Goal: Use online tool/utility: Use online tool/utility

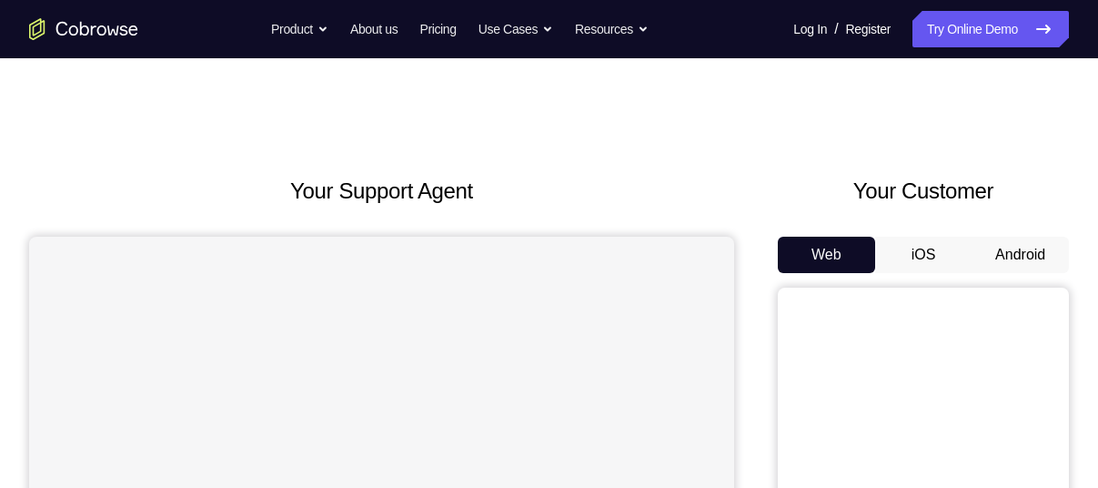
click at [1011, 254] on button "Android" at bounding box center [1020, 255] width 97 height 36
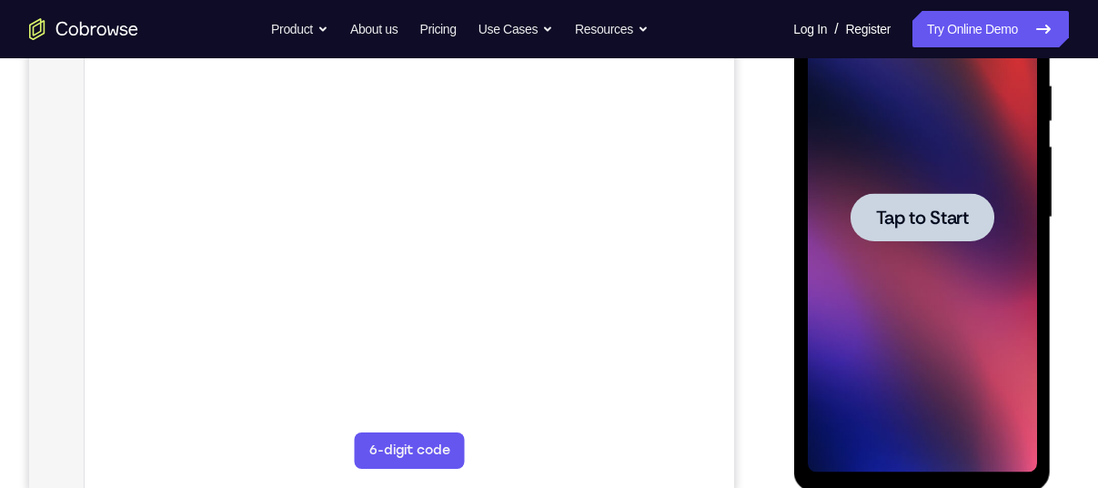
click at [894, 237] on div at bounding box center [922, 217] width 144 height 48
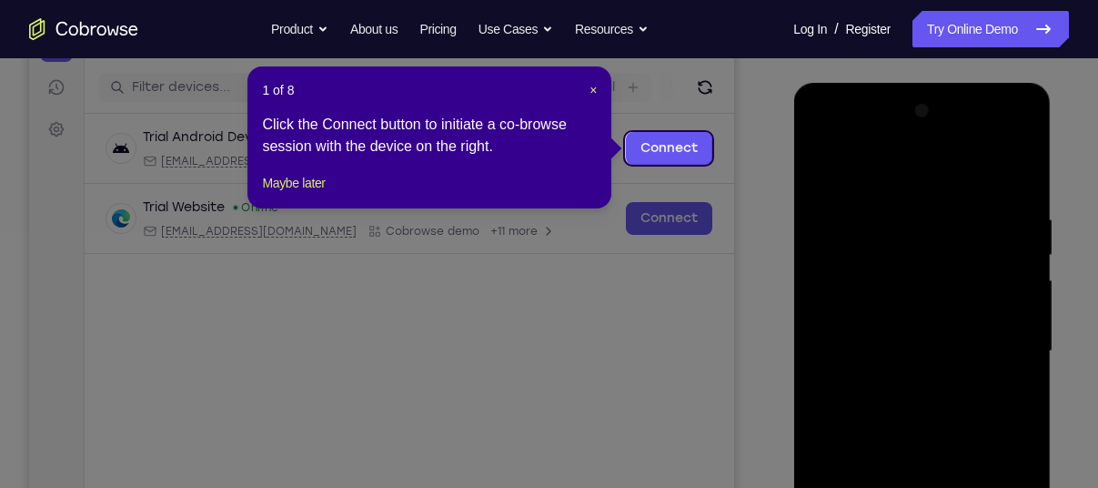
scroll to position [219, 0]
click at [590, 88] on span "×" at bounding box center [593, 89] width 7 height 15
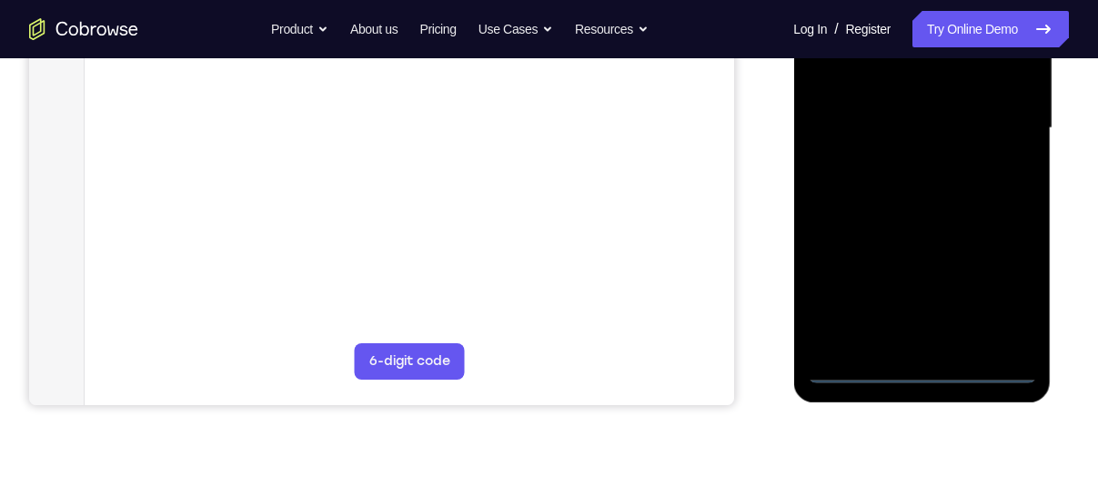
scroll to position [449, 0]
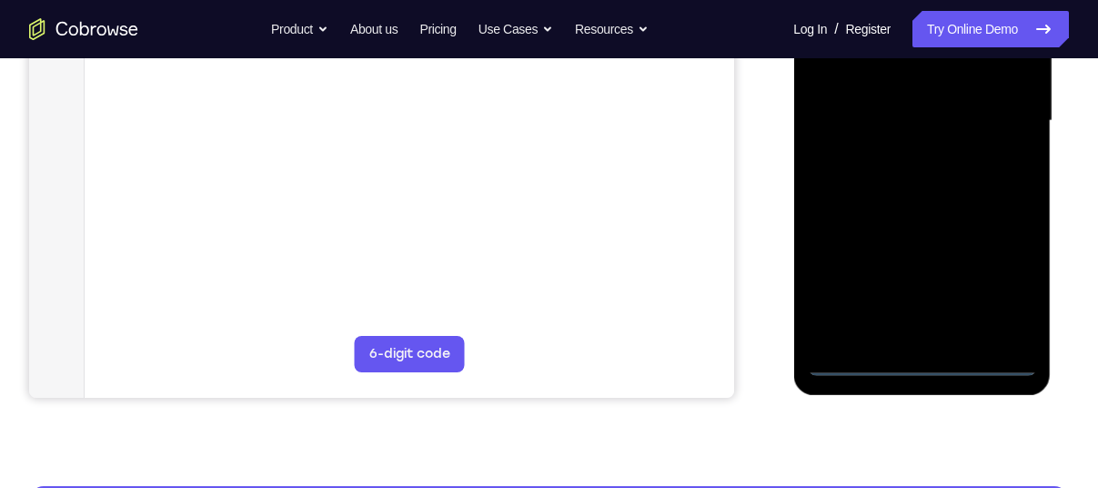
click at [915, 357] on div at bounding box center [921, 120] width 229 height 509
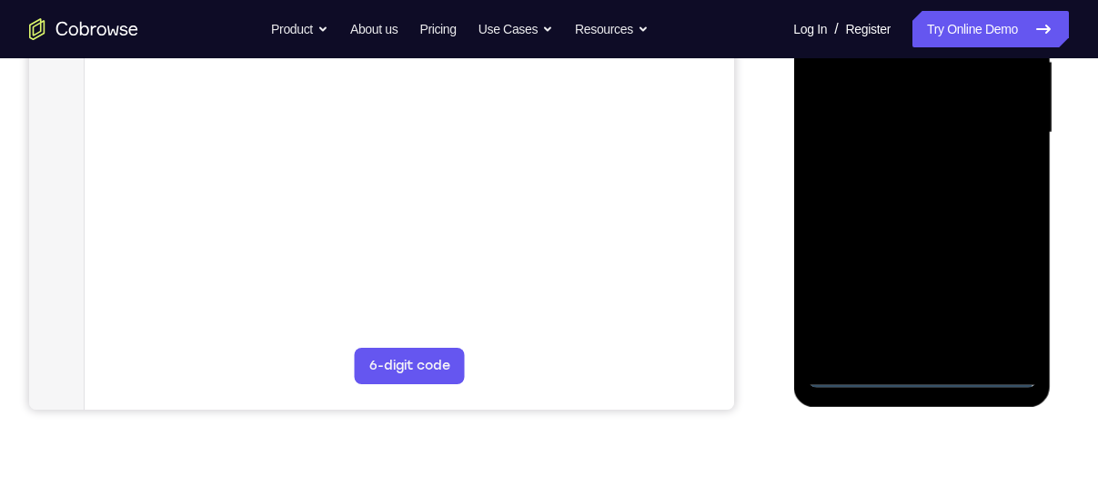
click at [991, 286] on div at bounding box center [921, 132] width 229 height 509
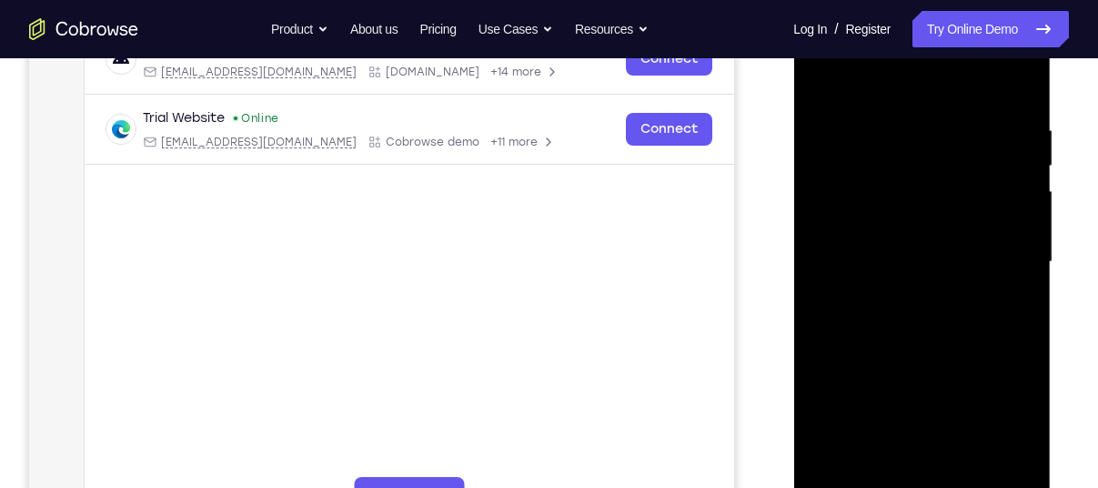
scroll to position [314, 0]
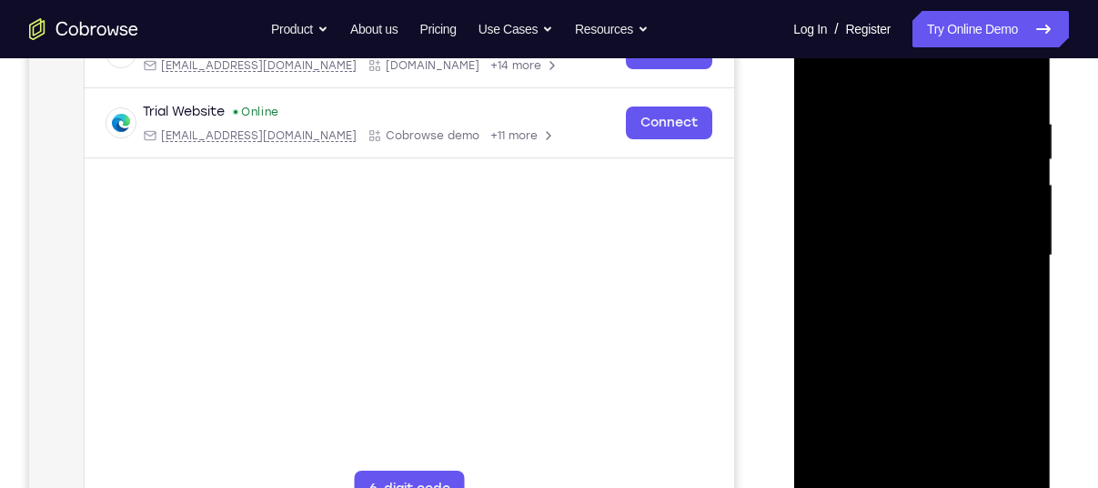
click at [878, 78] on div at bounding box center [921, 255] width 229 height 509
click at [843, 207] on div at bounding box center [921, 255] width 229 height 509
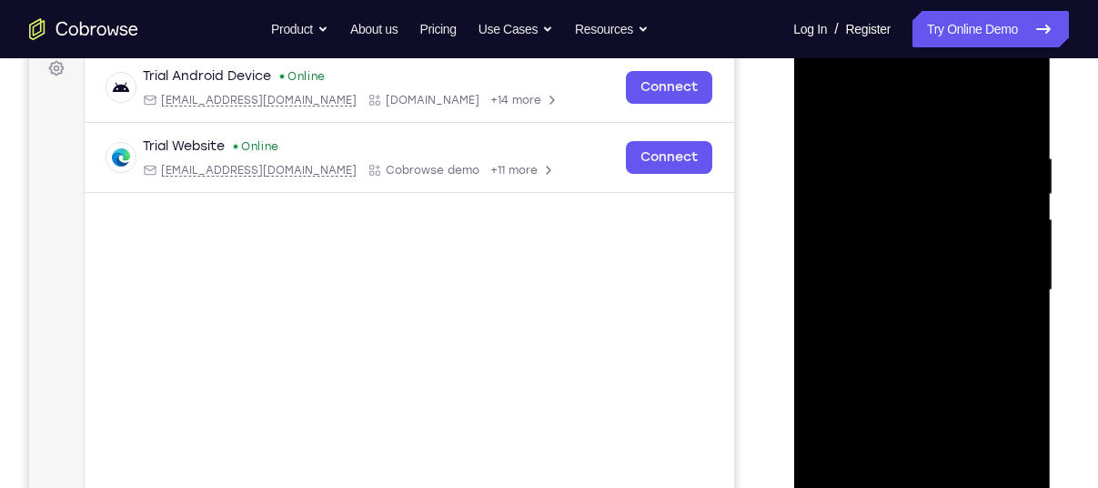
scroll to position [285, 0]
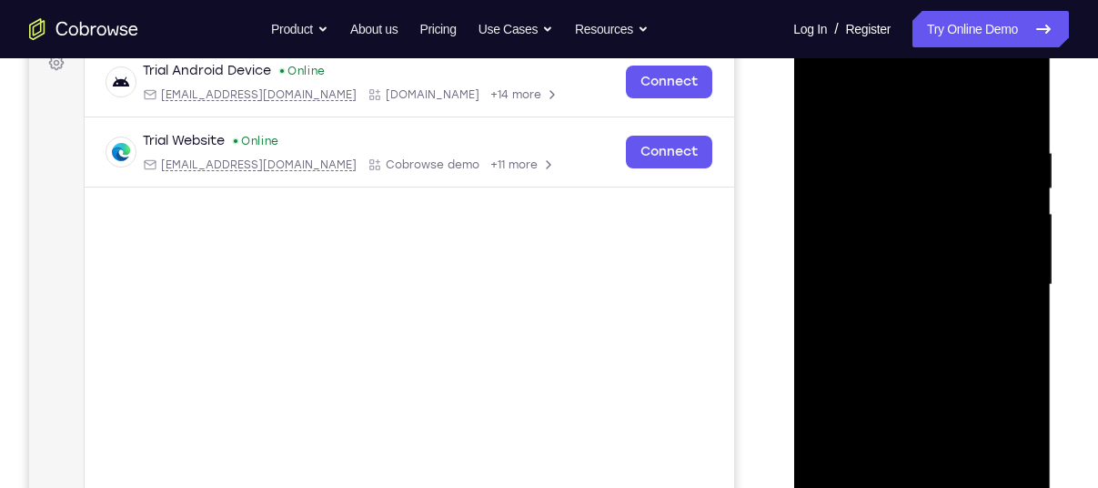
click at [869, 280] on div at bounding box center [921, 284] width 229 height 509
click at [854, 267] on div at bounding box center [921, 284] width 229 height 509
click at [858, 297] on div at bounding box center [921, 284] width 229 height 509
click at [893, 378] on div at bounding box center [921, 284] width 229 height 509
click at [914, 227] on div at bounding box center [921, 284] width 229 height 509
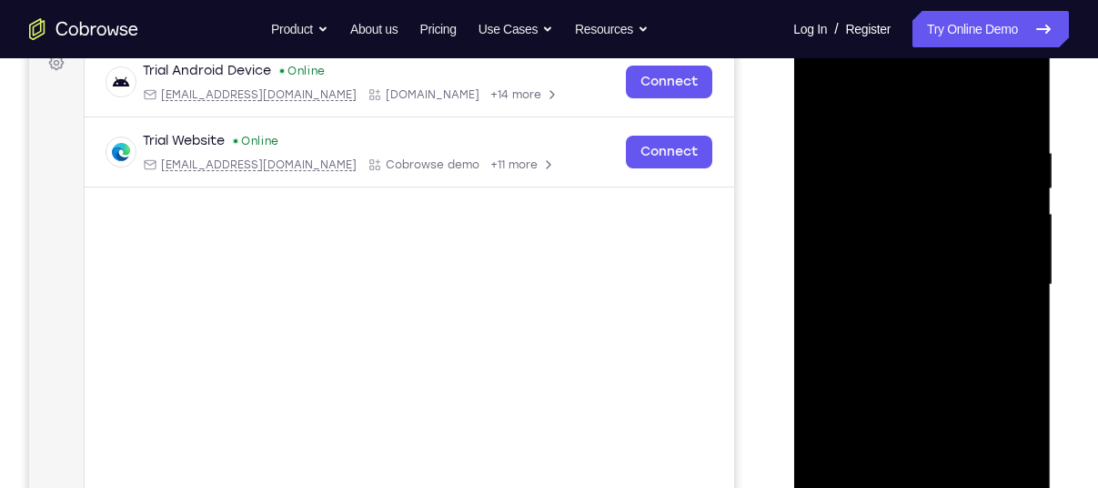
drag, startPoint x: 902, startPoint y: 292, endPoint x: 900, endPoint y: 222, distance: 70.1
click at [900, 222] on div at bounding box center [921, 284] width 229 height 509
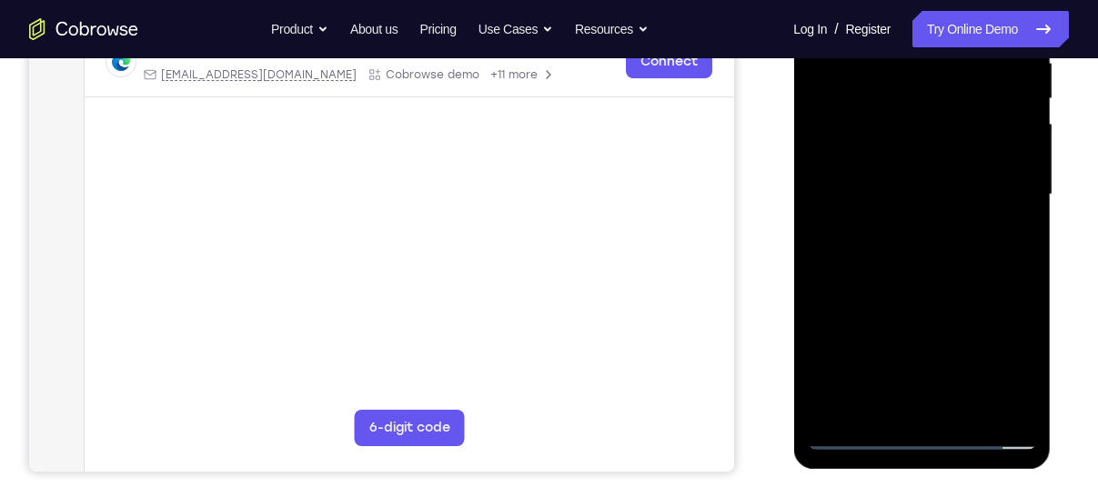
scroll to position [376, 0]
drag, startPoint x: 893, startPoint y: 318, endPoint x: 892, endPoint y: 229, distance: 89.2
click at [892, 229] on div at bounding box center [921, 193] width 229 height 509
click at [882, 404] on div at bounding box center [921, 193] width 229 height 509
click at [883, 197] on div at bounding box center [921, 193] width 229 height 509
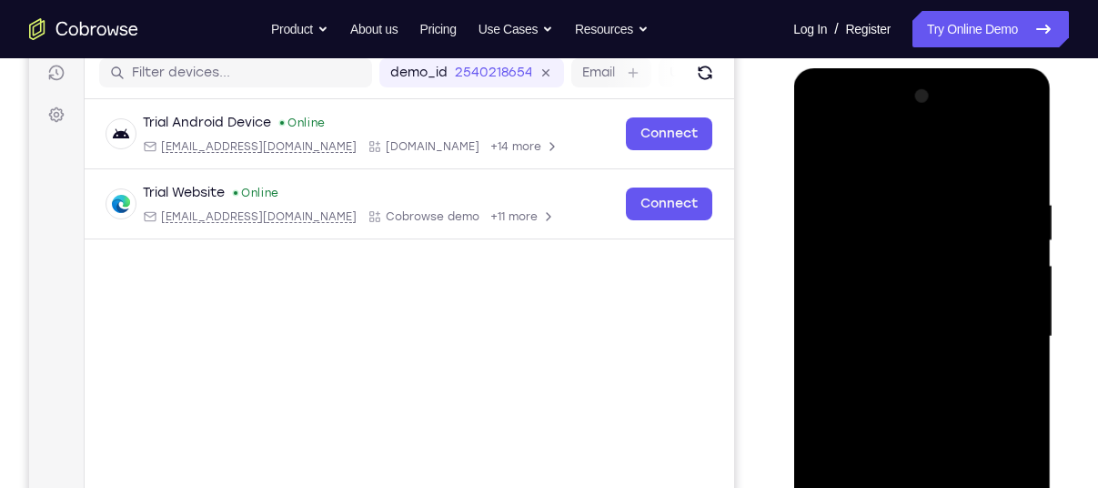
scroll to position [236, 0]
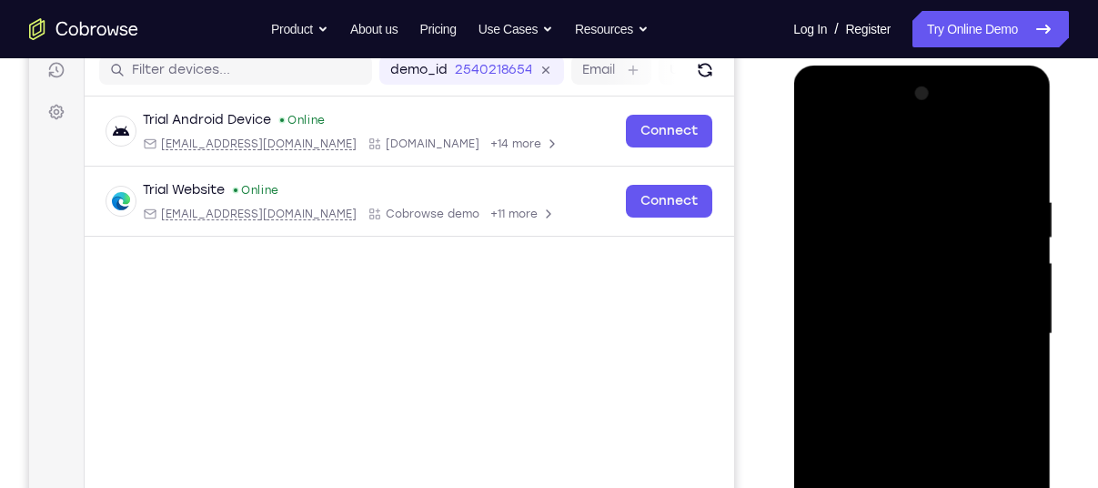
click at [1005, 115] on div at bounding box center [921, 333] width 229 height 509
click at [851, 116] on div at bounding box center [921, 333] width 229 height 509
click at [995, 320] on div at bounding box center [921, 333] width 229 height 509
click at [1004, 120] on div at bounding box center [921, 333] width 229 height 509
click at [869, 150] on div at bounding box center [921, 333] width 229 height 509
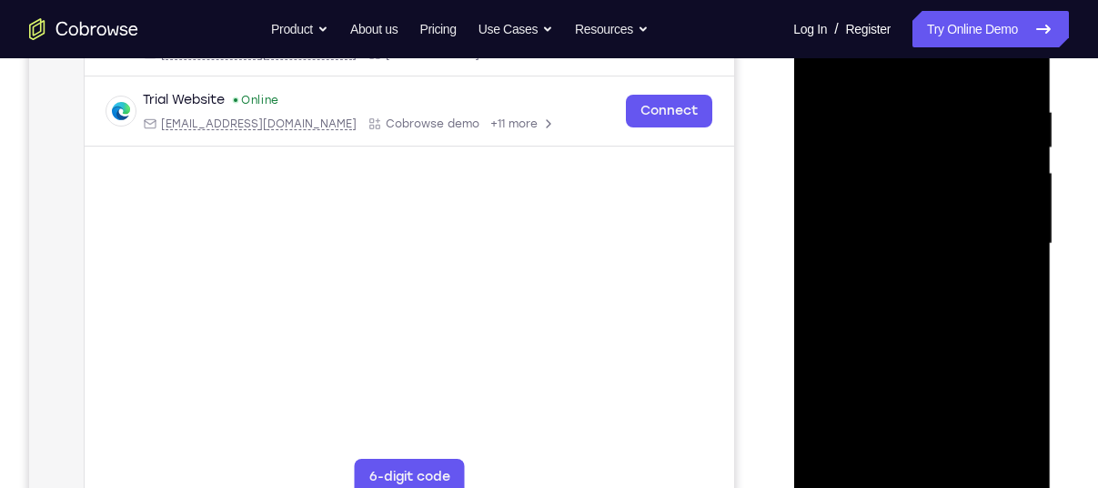
scroll to position [327, 0]
drag, startPoint x: 883, startPoint y: 399, endPoint x: 880, endPoint y: 302, distance: 96.5
click at [880, 302] on div at bounding box center [921, 242] width 229 height 509
drag, startPoint x: 900, startPoint y: 395, endPoint x: 902, endPoint y: 353, distance: 41.9
click at [902, 353] on div at bounding box center [921, 242] width 229 height 509
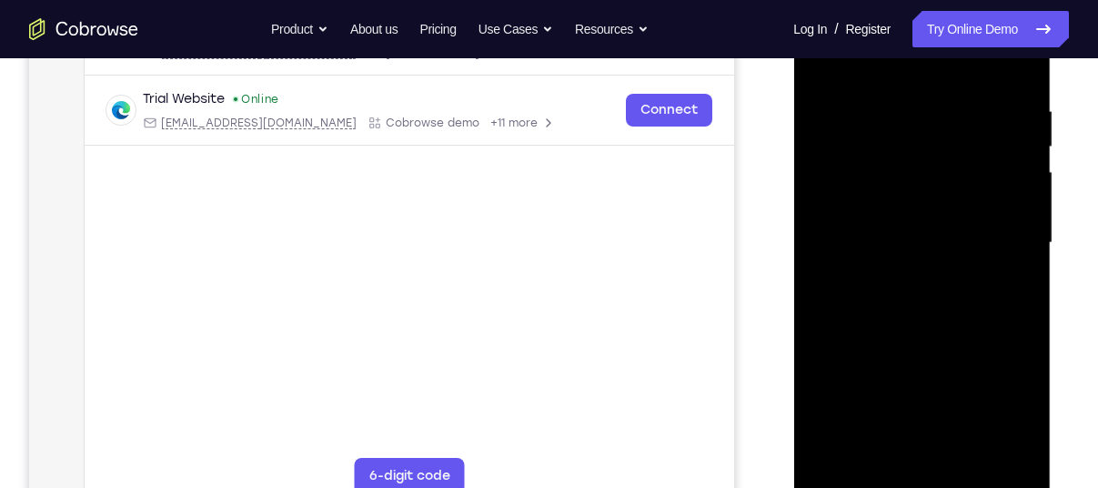
click at [896, 449] on div at bounding box center [921, 242] width 229 height 509
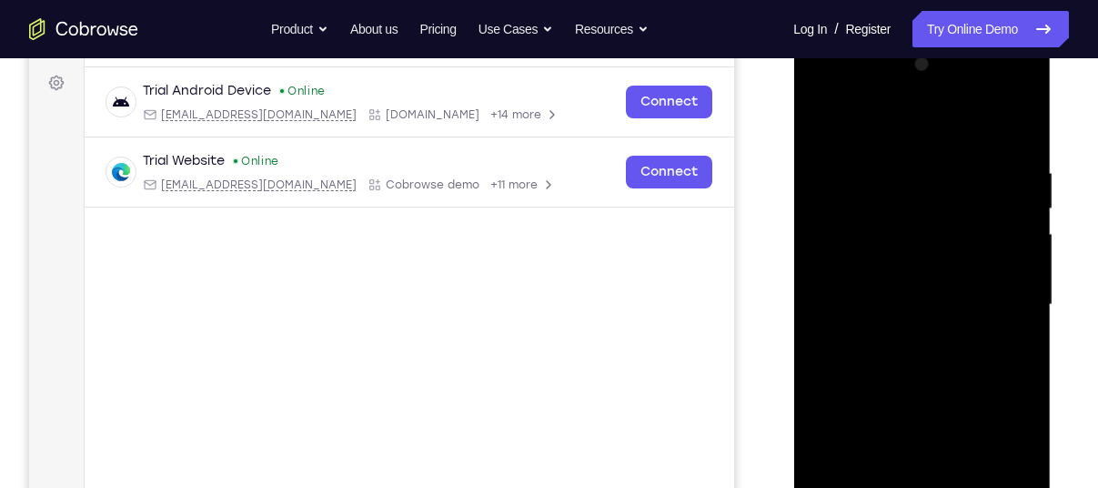
scroll to position [261, 0]
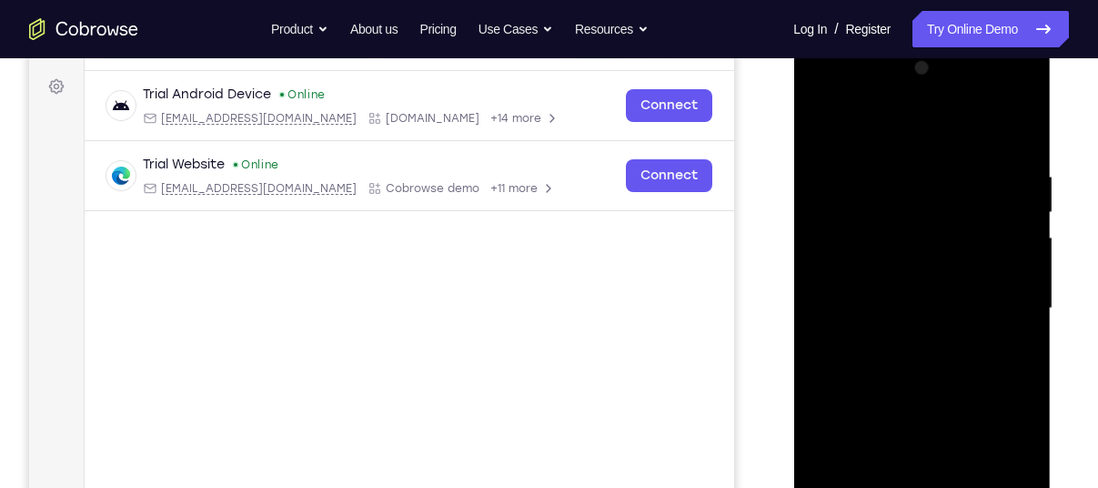
click at [994, 92] on div at bounding box center [921, 308] width 229 height 509
click at [923, 174] on div at bounding box center [921, 308] width 229 height 509
click at [903, 340] on div at bounding box center [921, 308] width 229 height 509
click at [910, 391] on div at bounding box center [921, 308] width 229 height 509
click at [905, 288] on div at bounding box center [921, 308] width 229 height 509
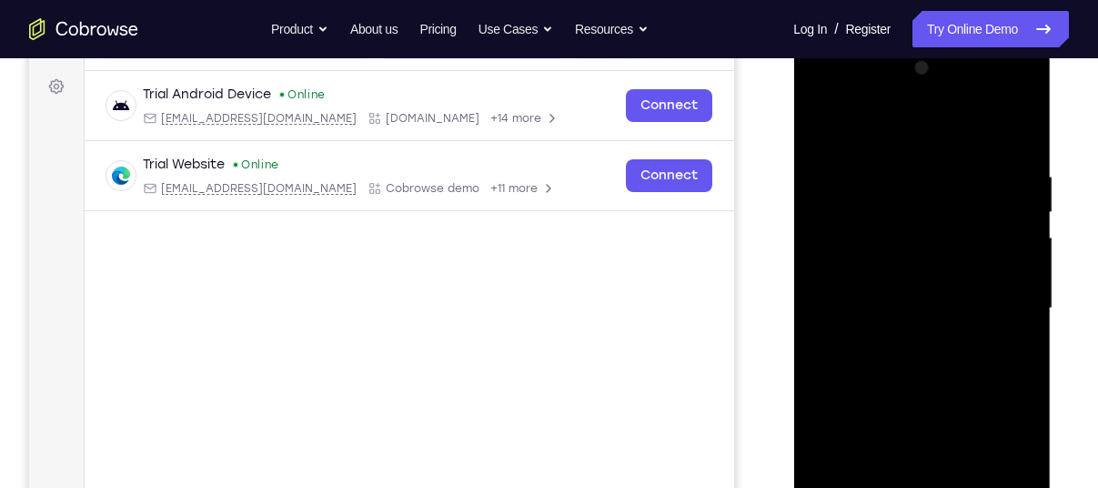
click at [900, 253] on div at bounding box center [921, 308] width 229 height 509
click at [913, 224] on div at bounding box center [921, 308] width 229 height 509
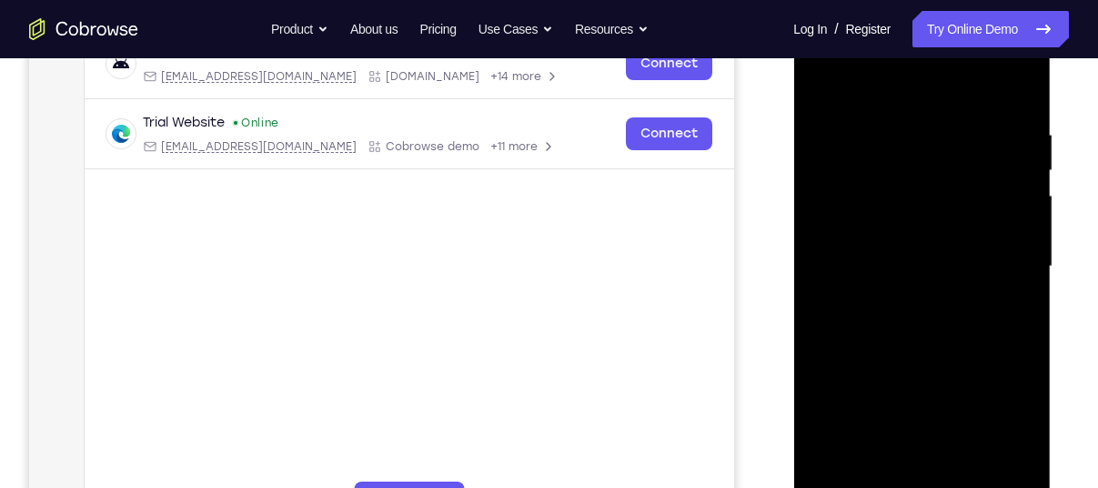
scroll to position [318, 0]
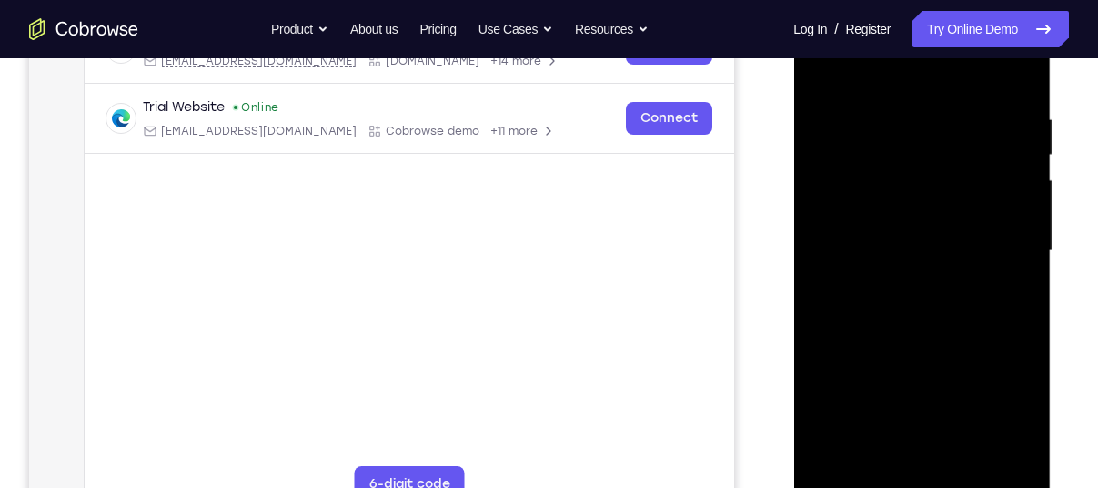
click at [937, 328] on div at bounding box center [921, 250] width 229 height 509
click at [967, 458] on div at bounding box center [921, 250] width 229 height 509
click at [937, 312] on div at bounding box center [921, 250] width 229 height 509
click at [953, 282] on div at bounding box center [921, 250] width 229 height 509
drag, startPoint x: 931, startPoint y: 370, endPoint x: 928, endPoint y: 214, distance: 156.5
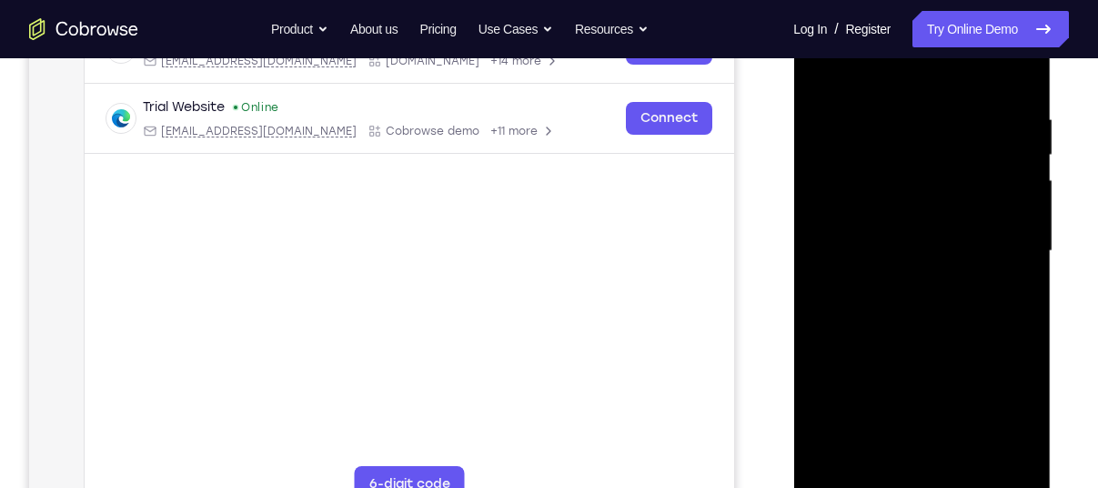
click at [928, 214] on div at bounding box center [921, 250] width 229 height 509
drag, startPoint x: 927, startPoint y: 241, endPoint x: 934, endPoint y: 266, distance: 25.6
click at [934, 266] on div at bounding box center [921, 250] width 229 height 509
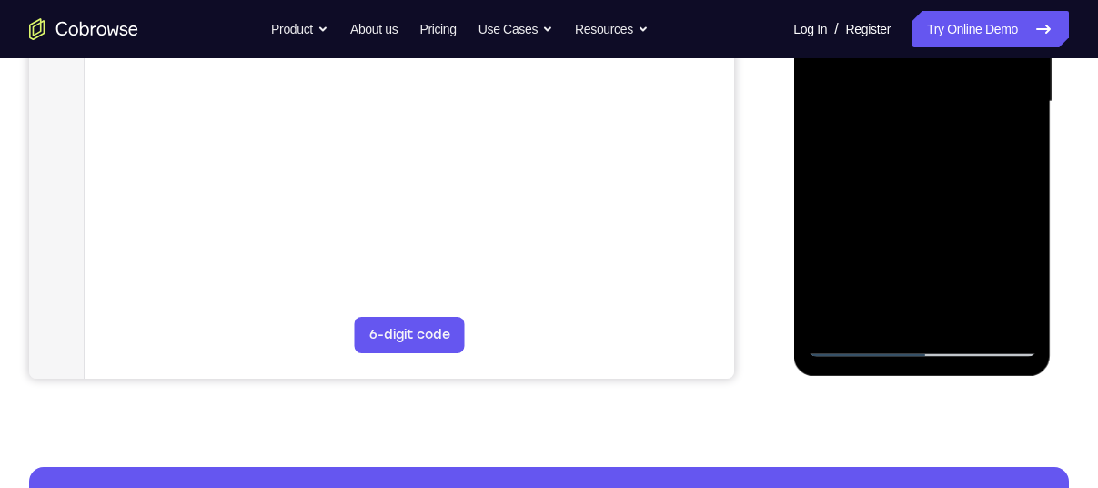
drag, startPoint x: 898, startPoint y: 259, endPoint x: 899, endPoint y: 300, distance: 41.0
click at [899, 300] on div at bounding box center [921, 101] width 229 height 509
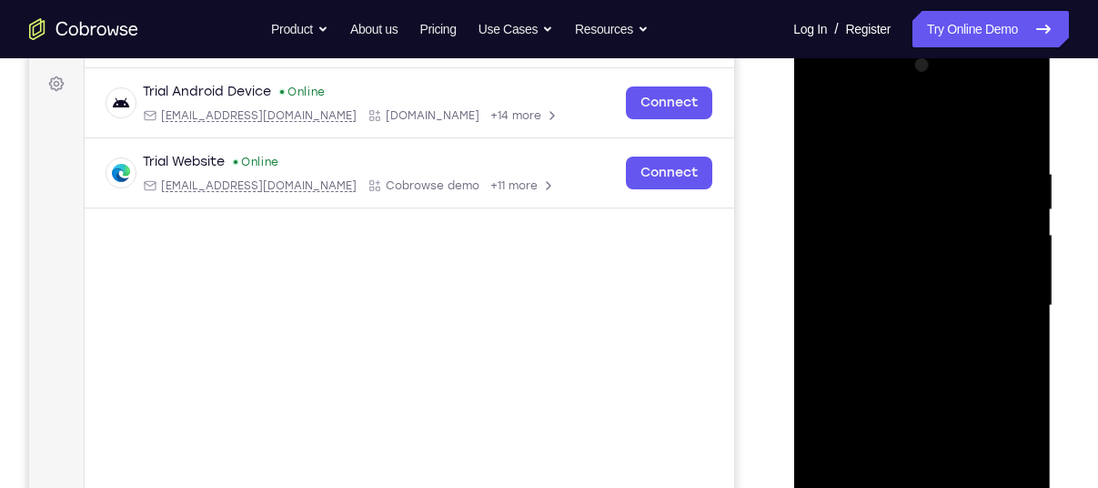
scroll to position [257, 0]
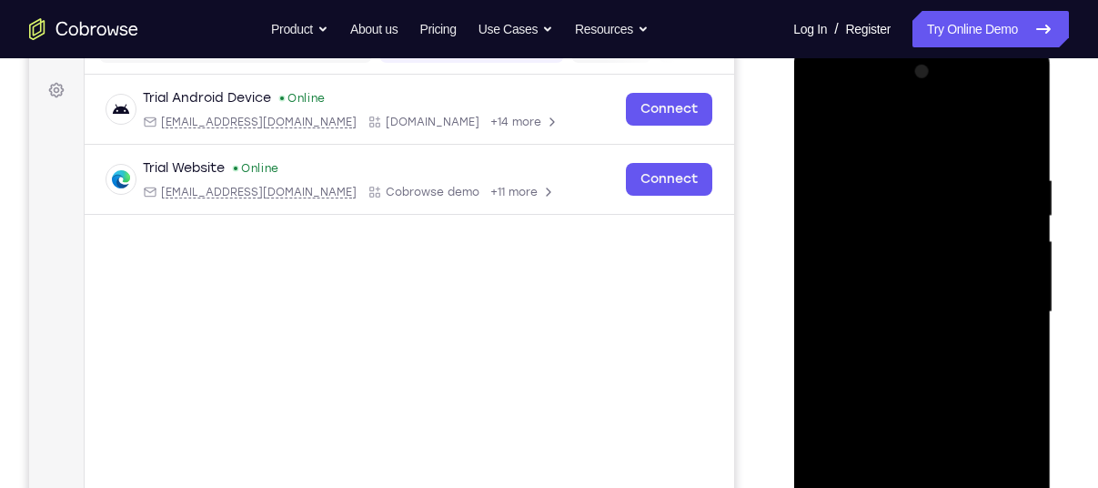
click at [824, 119] on div at bounding box center [921, 311] width 229 height 509
click at [1020, 126] on div at bounding box center [921, 311] width 229 height 509
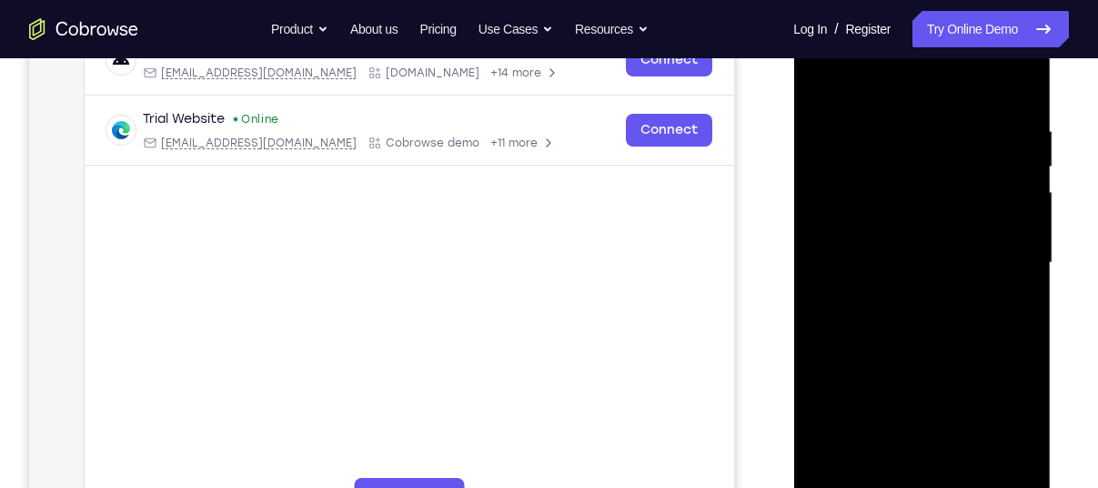
scroll to position [305, 0]
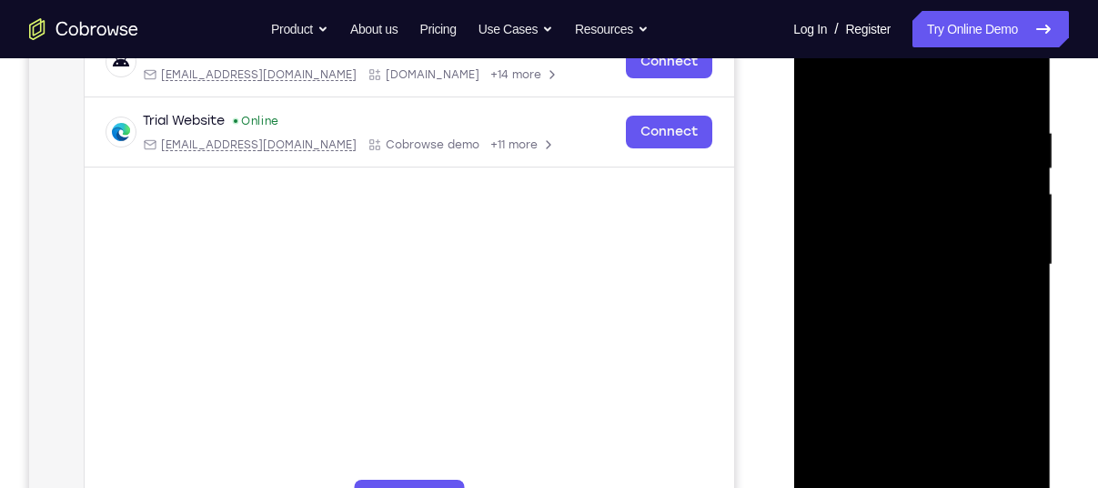
click at [1004, 473] on div at bounding box center [921, 264] width 229 height 509
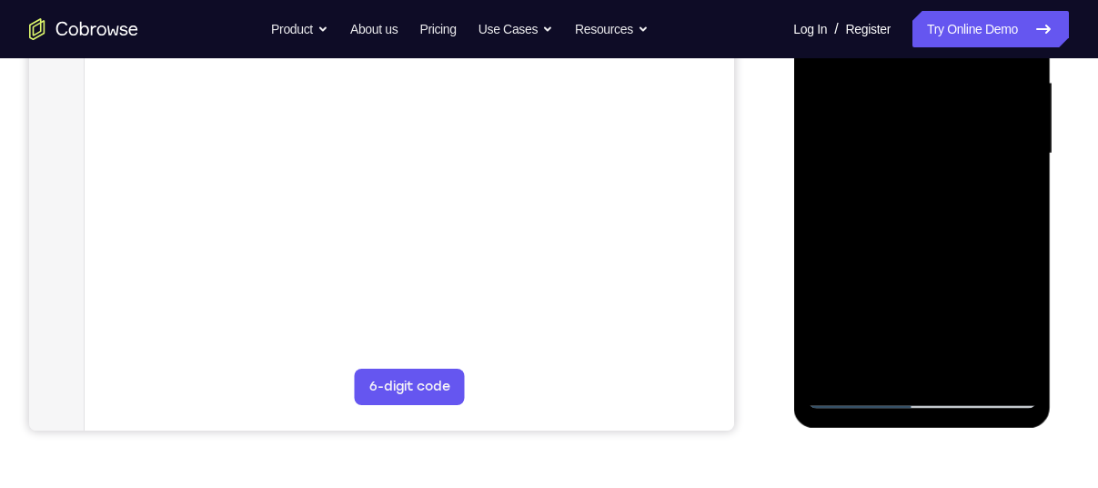
scroll to position [417, 0]
drag, startPoint x: 908, startPoint y: 268, endPoint x: 915, endPoint y: 333, distance: 65.0
click at [915, 333] on div at bounding box center [921, 152] width 229 height 509
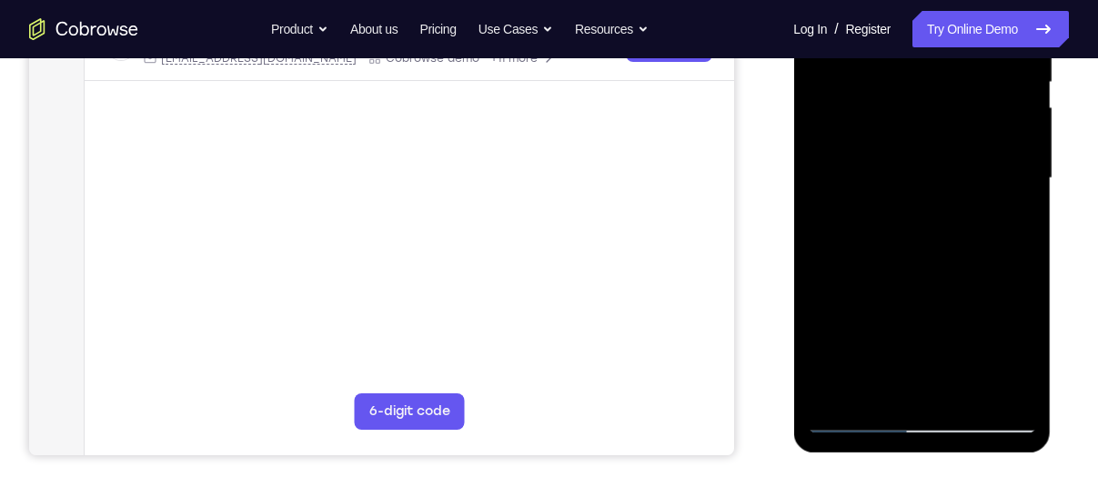
scroll to position [381, 0]
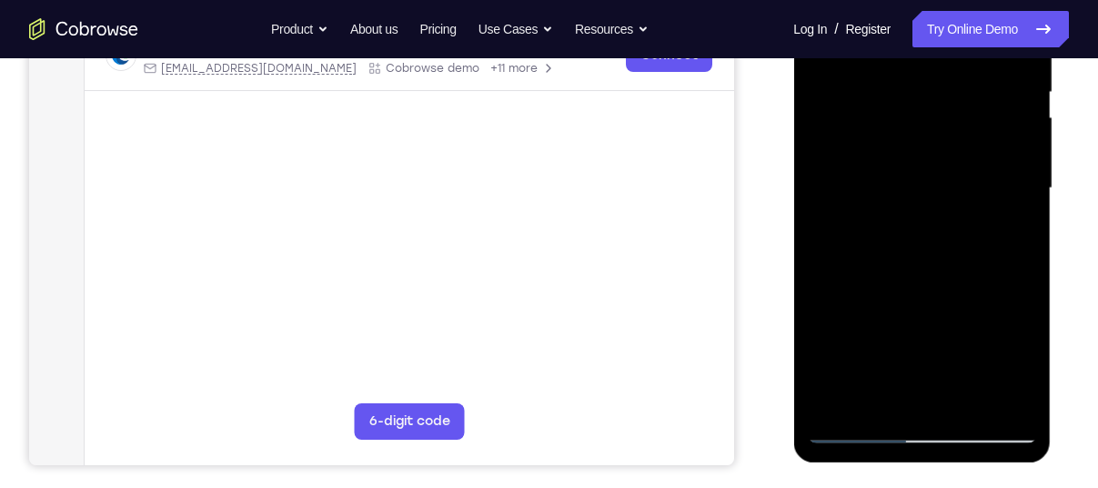
click at [841, 400] on div at bounding box center [921, 188] width 229 height 509
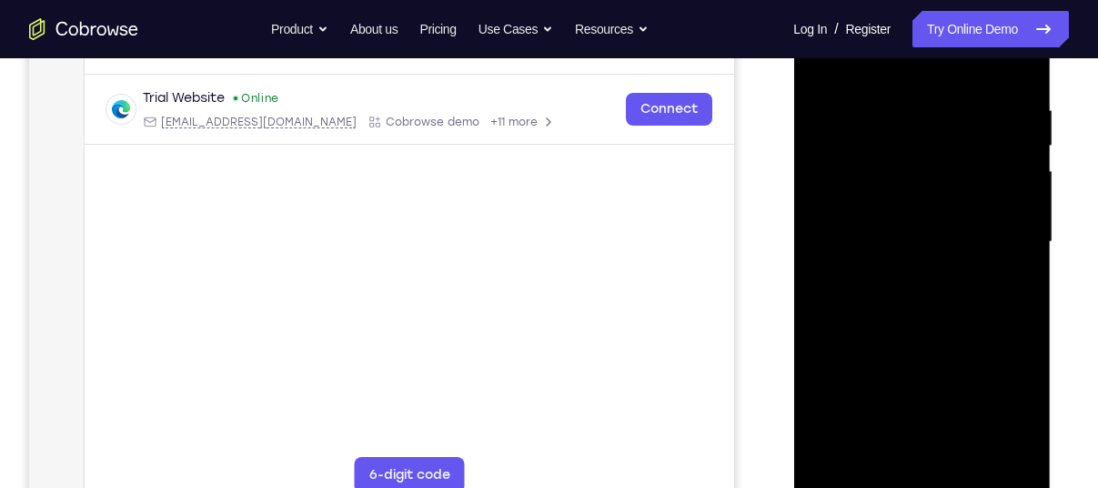
scroll to position [327, 0]
drag, startPoint x: 915, startPoint y: 300, endPoint x: 896, endPoint y: 124, distance: 177.5
click at [896, 124] on div at bounding box center [921, 242] width 229 height 509
drag, startPoint x: 898, startPoint y: 238, endPoint x: 903, endPoint y: 89, distance: 149.3
click at [903, 89] on div at bounding box center [921, 242] width 229 height 509
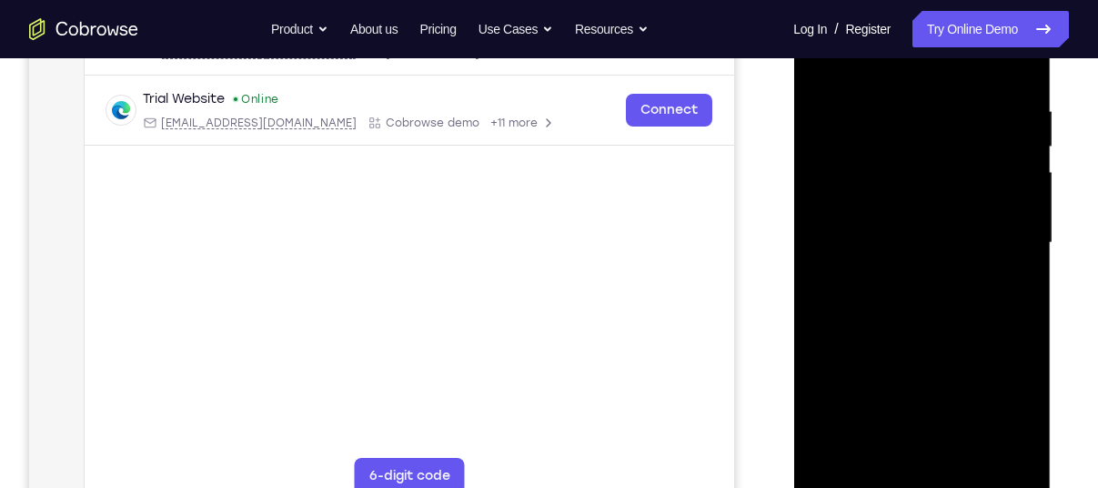
drag, startPoint x: 915, startPoint y: 241, endPoint x: 883, endPoint y: 118, distance: 126.9
click at [883, 118] on div at bounding box center [921, 242] width 229 height 509
drag, startPoint x: 914, startPoint y: 251, endPoint x: 902, endPoint y: 189, distance: 63.2
click at [902, 189] on div at bounding box center [921, 242] width 229 height 509
click at [1024, 229] on div at bounding box center [921, 242] width 229 height 509
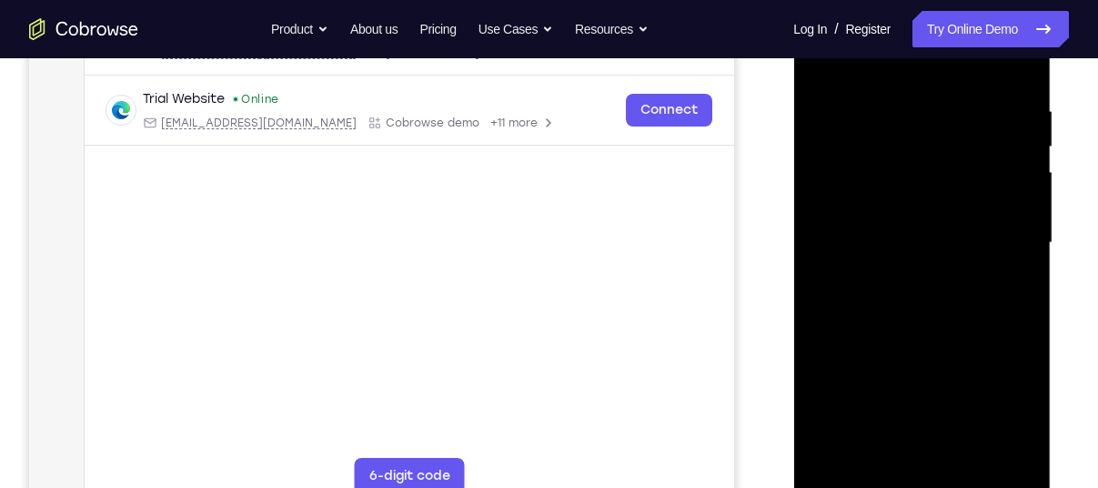
click at [1024, 229] on div at bounding box center [921, 242] width 229 height 509
drag, startPoint x: 946, startPoint y: 302, endPoint x: 943, endPoint y: 142, distance: 160.2
click at [943, 142] on div at bounding box center [921, 242] width 229 height 509
drag, startPoint x: 933, startPoint y: 327, endPoint x: 926, endPoint y: 175, distance: 152.1
click at [926, 175] on div at bounding box center [921, 242] width 229 height 509
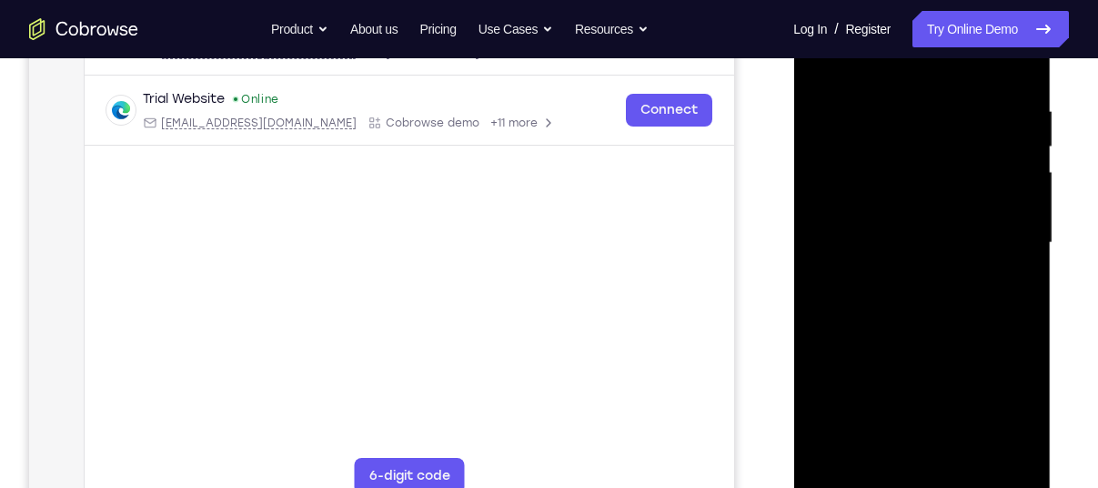
drag, startPoint x: 930, startPoint y: 267, endPoint x: 914, endPoint y: 91, distance: 177.2
click at [914, 91] on div at bounding box center [921, 242] width 229 height 509
drag, startPoint x: 922, startPoint y: 297, endPoint x: 900, endPoint y: 93, distance: 205.0
click at [900, 93] on div at bounding box center [921, 242] width 229 height 509
drag, startPoint x: 913, startPoint y: 348, endPoint x: 890, endPoint y: 222, distance: 127.8
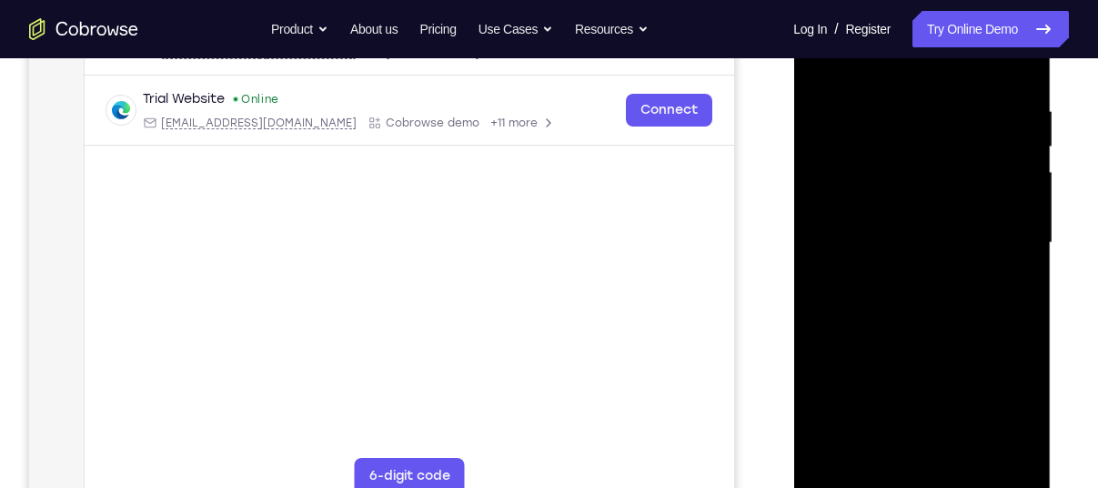
click at [890, 222] on div at bounding box center [921, 242] width 229 height 509
drag, startPoint x: 913, startPoint y: 286, endPoint x: 903, endPoint y: 117, distance: 168.6
click at [903, 117] on div at bounding box center [921, 242] width 229 height 509
drag, startPoint x: 905, startPoint y: 329, endPoint x: 890, endPoint y: 139, distance: 190.8
click at [890, 139] on div at bounding box center [921, 242] width 229 height 509
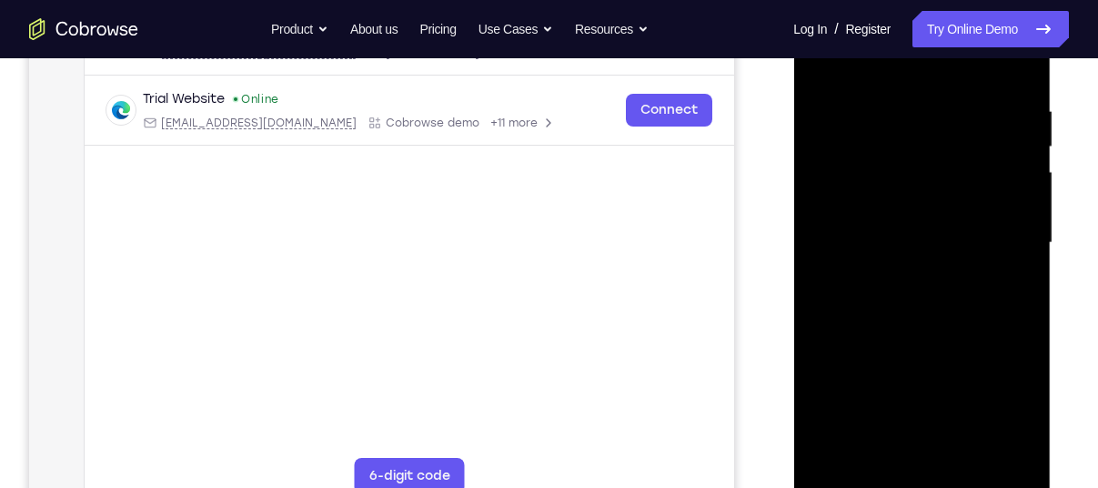
drag, startPoint x: 914, startPoint y: 280, endPoint x: 913, endPoint y: 159, distance: 121.0
click at [913, 159] on div at bounding box center [921, 242] width 229 height 509
click at [1024, 245] on div at bounding box center [921, 242] width 229 height 509
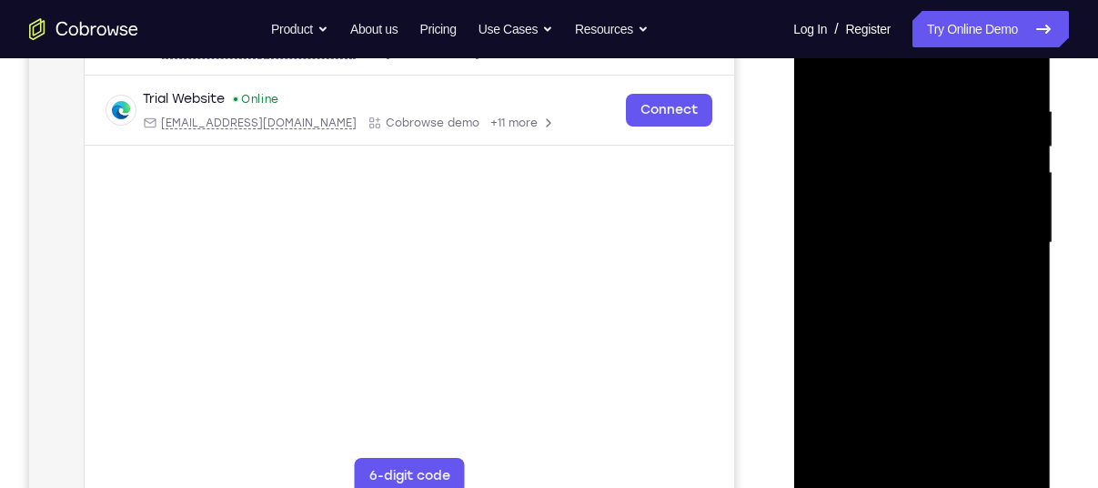
click at [1024, 245] on div at bounding box center [921, 242] width 229 height 509
drag, startPoint x: 873, startPoint y: 295, endPoint x: 856, endPoint y: 59, distance: 236.3
click at [856, 59] on div at bounding box center [921, 242] width 229 height 509
drag, startPoint x: 894, startPoint y: 320, endPoint x: 933, endPoint y: 90, distance: 233.3
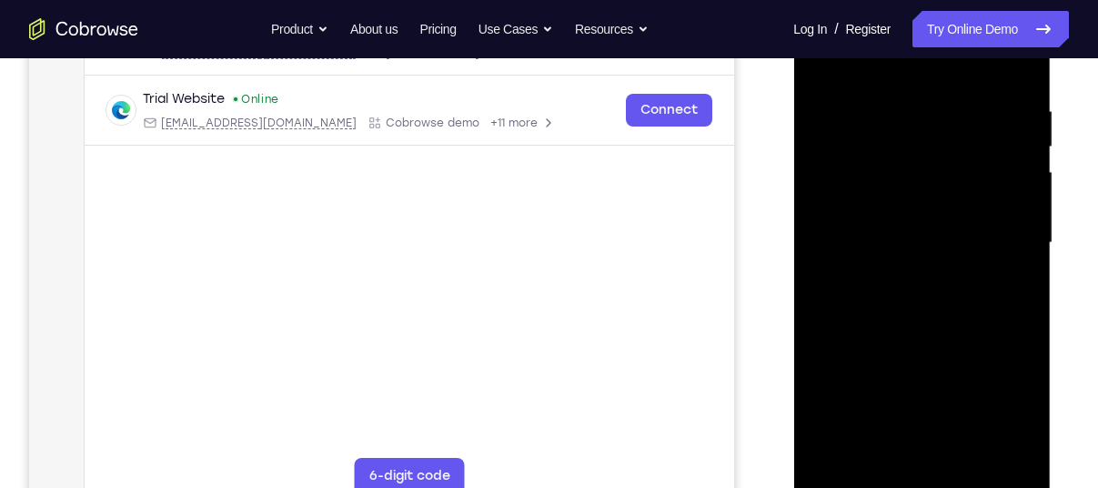
click at [933, 90] on div at bounding box center [921, 242] width 229 height 509
drag, startPoint x: 923, startPoint y: 255, endPoint x: 922, endPoint y: 146, distance: 109.2
click at [922, 146] on div at bounding box center [921, 242] width 229 height 509
drag, startPoint x: 927, startPoint y: 249, endPoint x: 910, endPoint y: 88, distance: 162.0
click at [910, 88] on div at bounding box center [921, 242] width 229 height 509
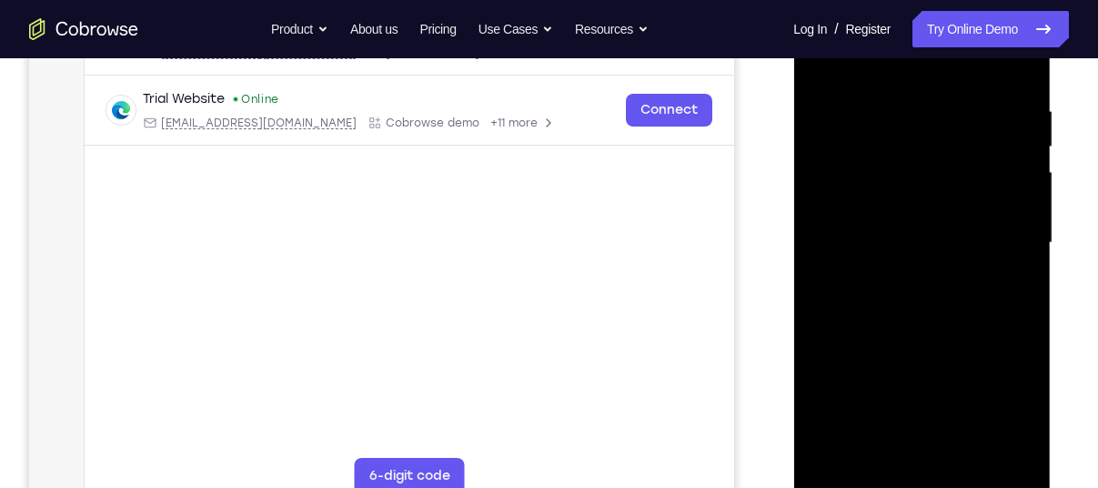
drag, startPoint x: 902, startPoint y: 310, endPoint x: 911, endPoint y: 116, distance: 194.0
click at [911, 116] on div at bounding box center [921, 242] width 229 height 509
drag, startPoint x: 914, startPoint y: 404, endPoint x: 901, endPoint y: 178, distance: 226.0
click at [901, 178] on div at bounding box center [921, 242] width 229 height 509
drag, startPoint x: 938, startPoint y: 330, endPoint x: 916, endPoint y: 186, distance: 146.3
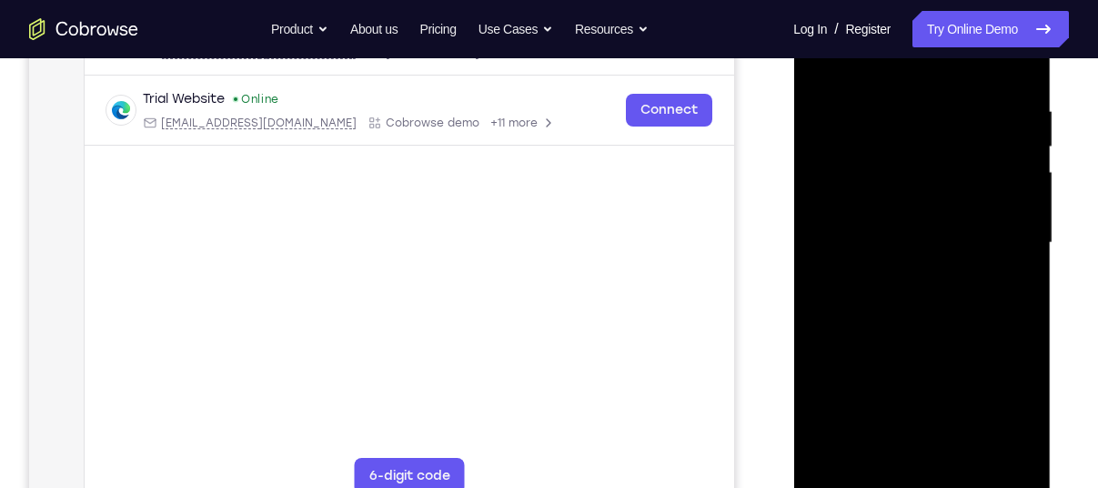
click at [916, 186] on div at bounding box center [921, 242] width 229 height 509
drag, startPoint x: 939, startPoint y: 362, endPoint x: 933, endPoint y: 253, distance: 109.4
click at [933, 253] on div at bounding box center [921, 242] width 229 height 509
drag, startPoint x: 929, startPoint y: 275, endPoint x: 918, endPoint y: 136, distance: 139.6
click at [918, 136] on div at bounding box center [921, 242] width 229 height 509
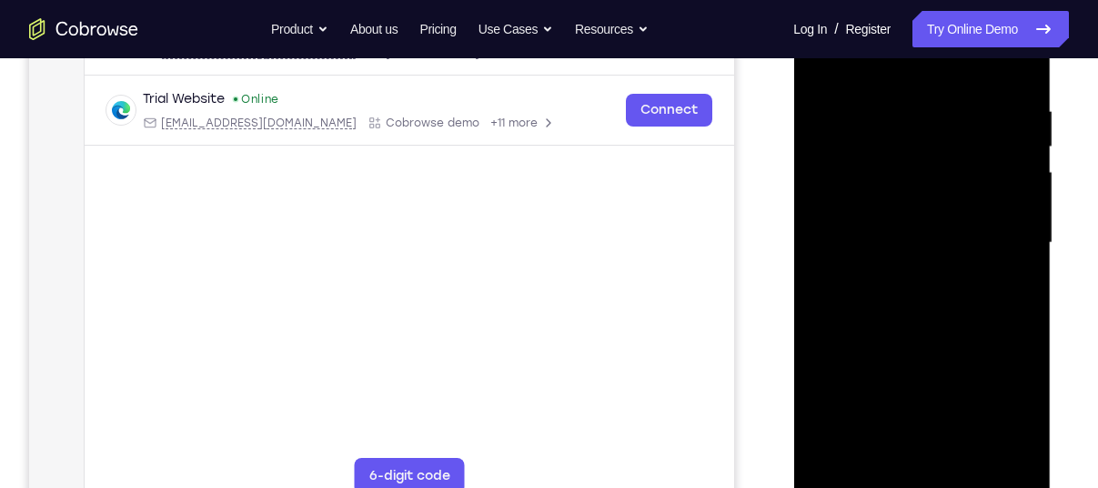
drag, startPoint x: 898, startPoint y: 237, endPoint x: 893, endPoint y: 415, distance: 178.4
click at [893, 415] on div at bounding box center [921, 242] width 229 height 509
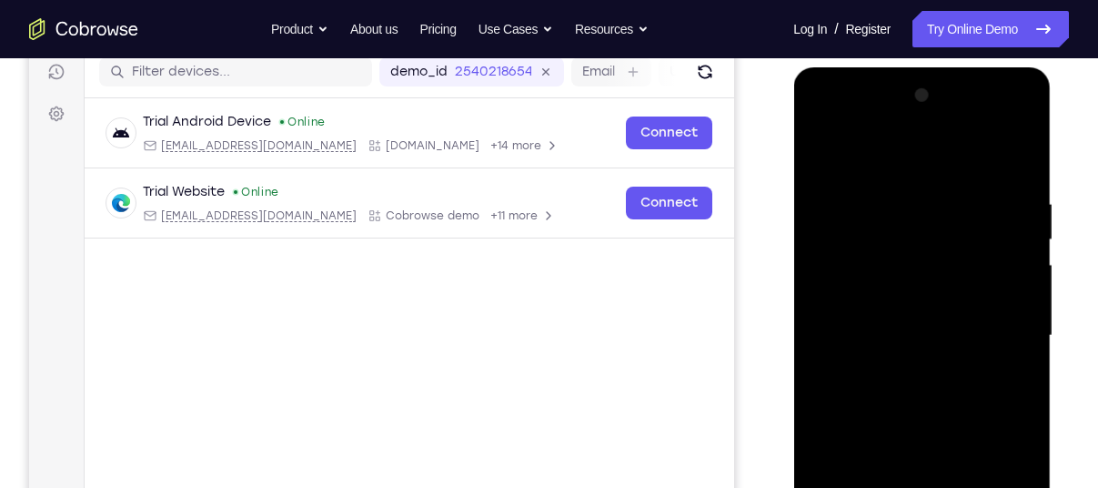
scroll to position [211, 0]
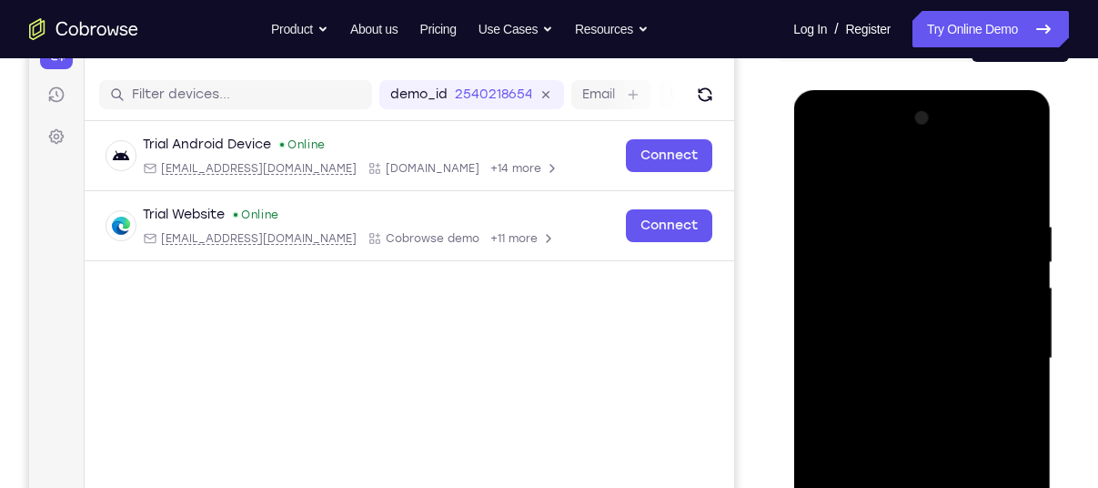
click at [846, 170] on div at bounding box center [921, 358] width 229 height 509
click at [923, 207] on div at bounding box center [921, 358] width 229 height 509
drag, startPoint x: 943, startPoint y: 212, endPoint x: 1022, endPoint y: 534, distance: 331.4
click at [1022, 487] on div at bounding box center [921, 358] width 229 height 509
drag, startPoint x: 939, startPoint y: 323, endPoint x: 985, endPoint y: 534, distance: 216.1
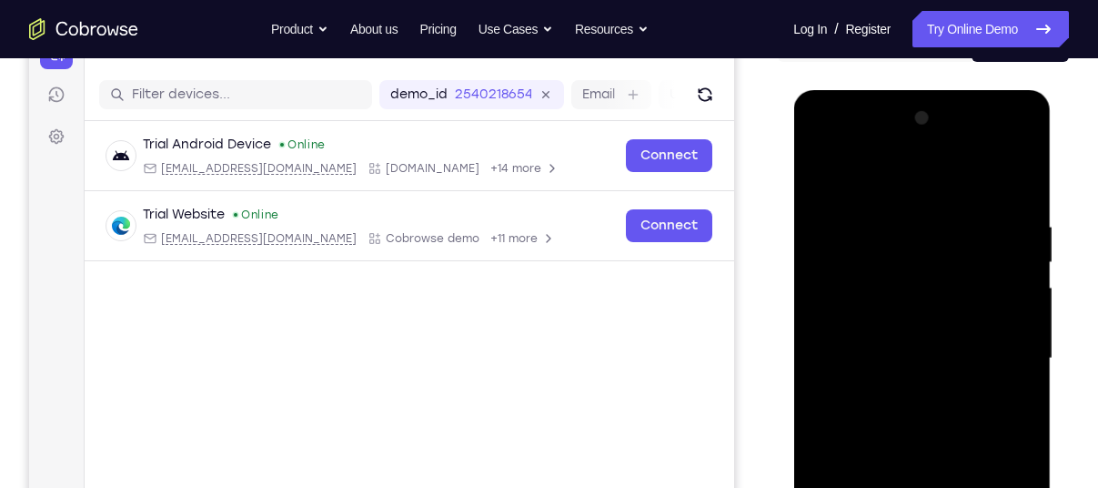
click at [985, 487] on div at bounding box center [921, 358] width 229 height 509
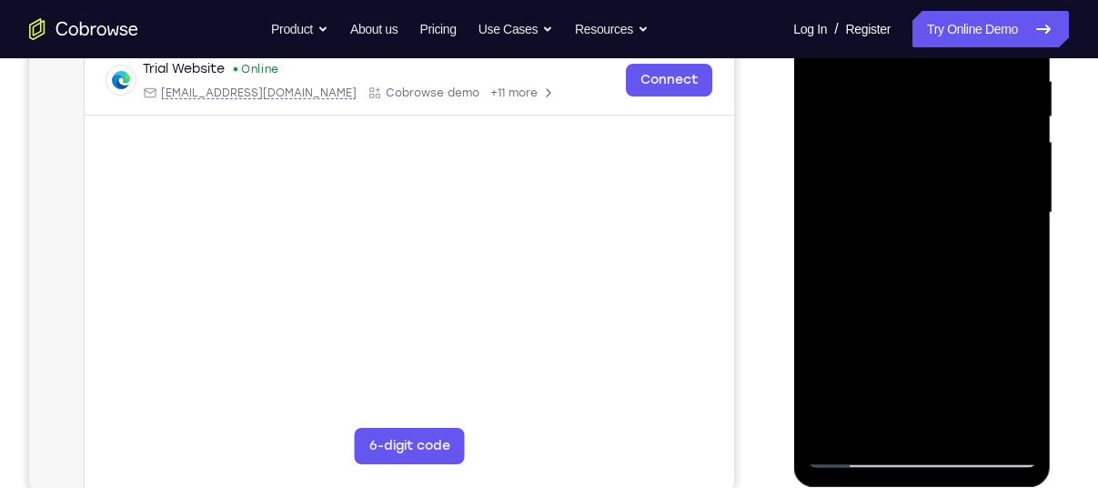
scroll to position [355, 0]
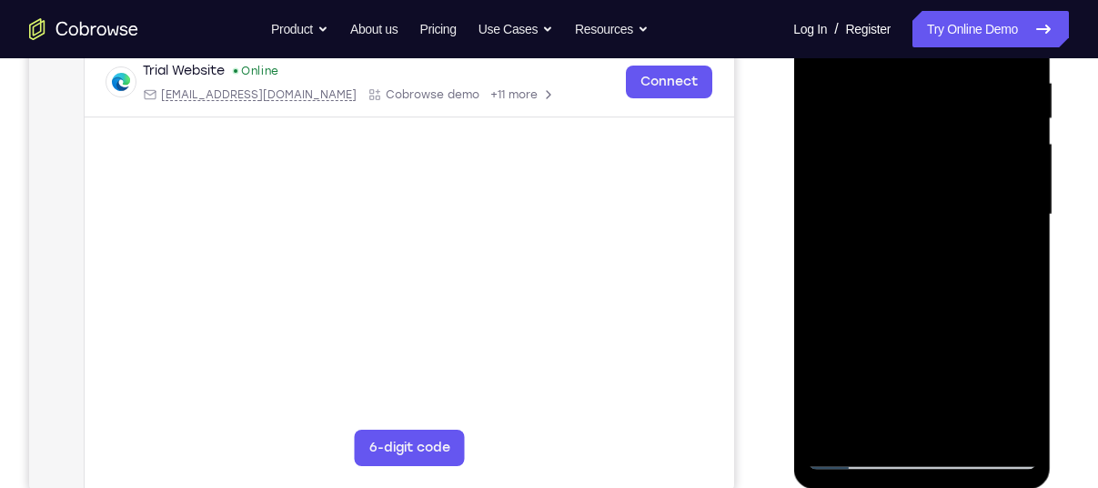
click at [837, 425] on div at bounding box center [921, 214] width 229 height 509
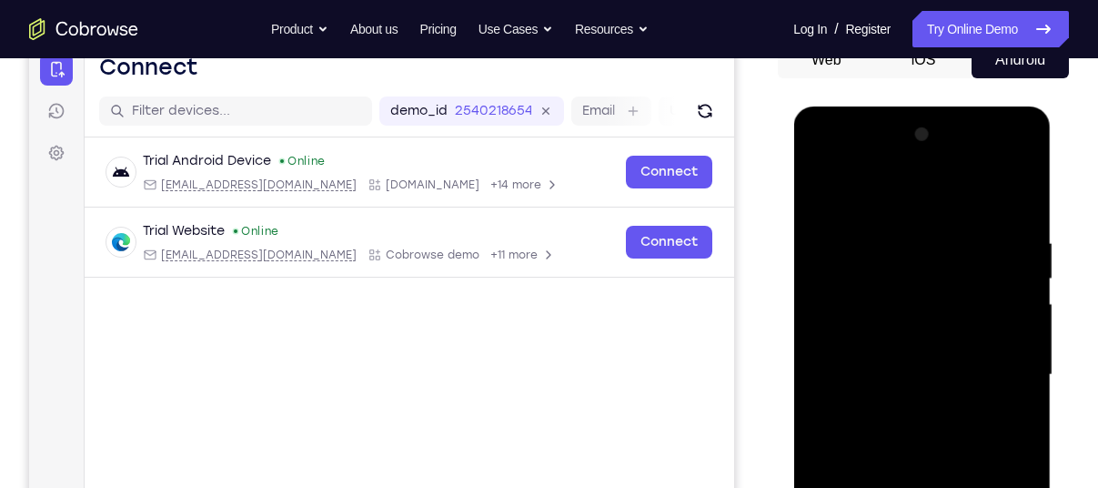
scroll to position [185, 0]
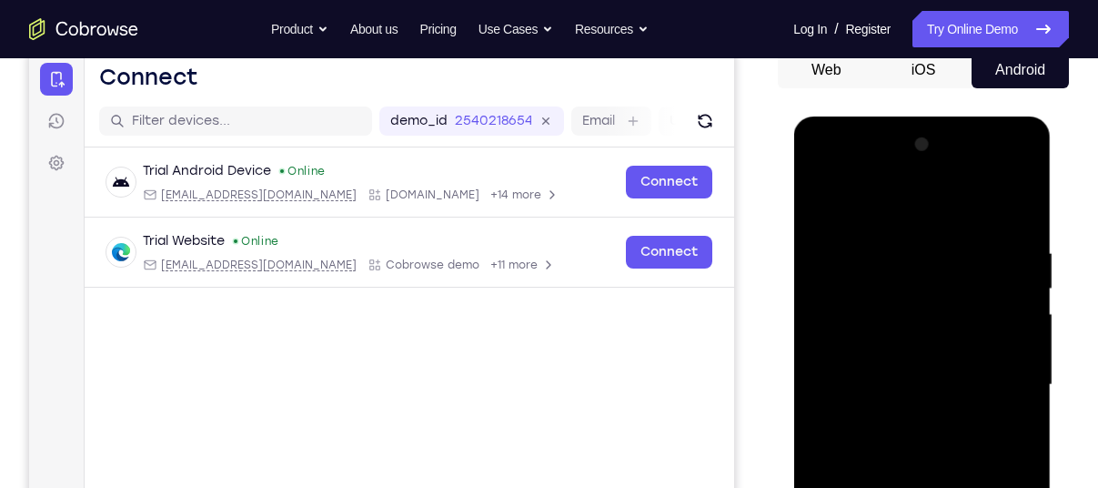
click at [941, 231] on div at bounding box center [921, 384] width 229 height 509
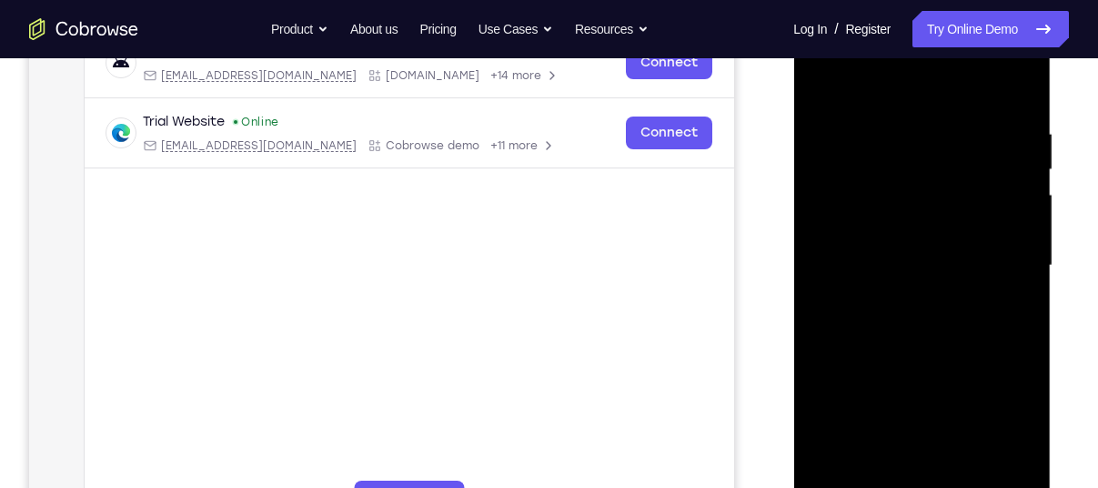
scroll to position [307, 0]
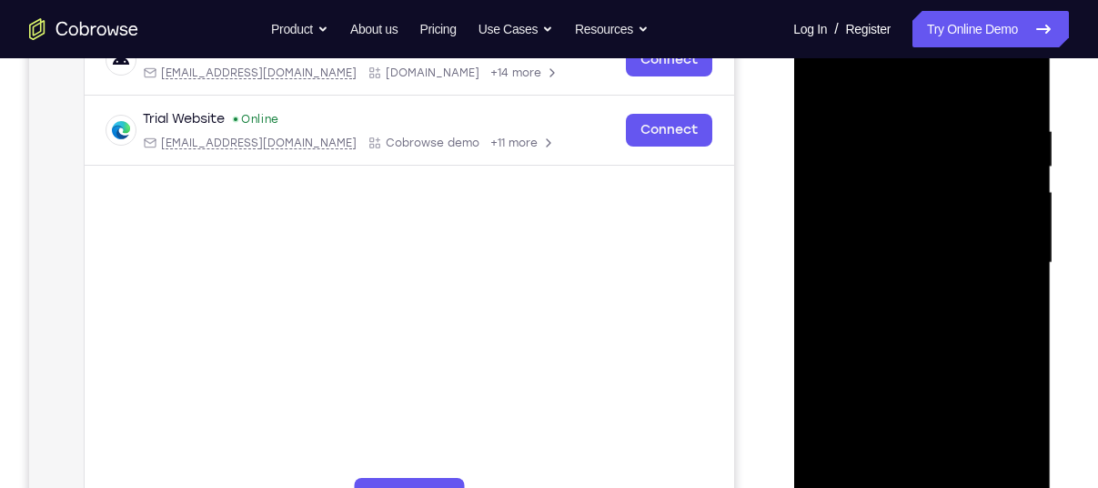
click at [1015, 82] on div at bounding box center [921, 262] width 229 height 509
click at [899, 106] on div at bounding box center [921, 262] width 229 height 509
click at [1028, 148] on div at bounding box center [921, 262] width 229 height 509
click at [1025, 159] on div at bounding box center [921, 262] width 229 height 509
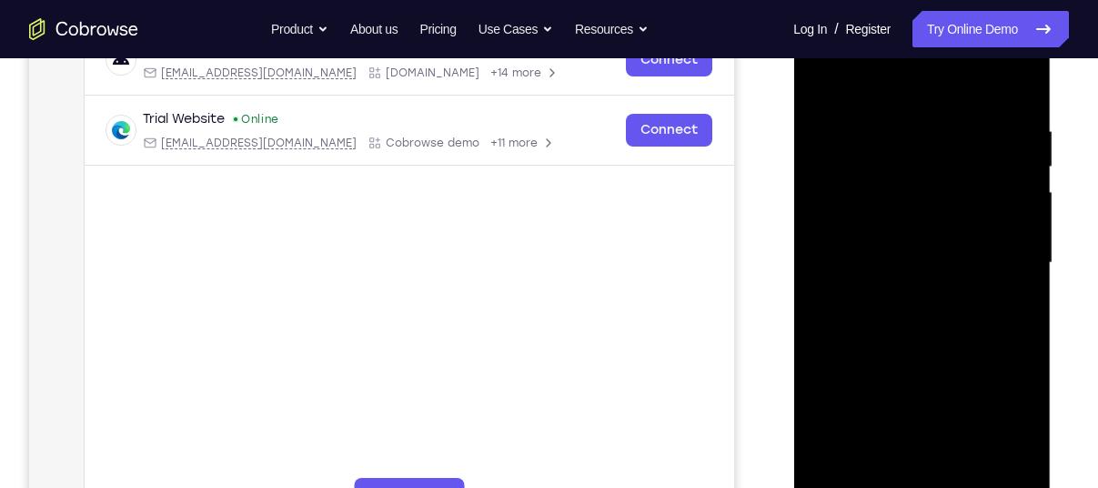
click at [825, 82] on div at bounding box center [921, 262] width 229 height 509
drag, startPoint x: 919, startPoint y: 334, endPoint x: 900, endPoint y: 173, distance: 162.2
click at [900, 173] on div at bounding box center [921, 262] width 229 height 509
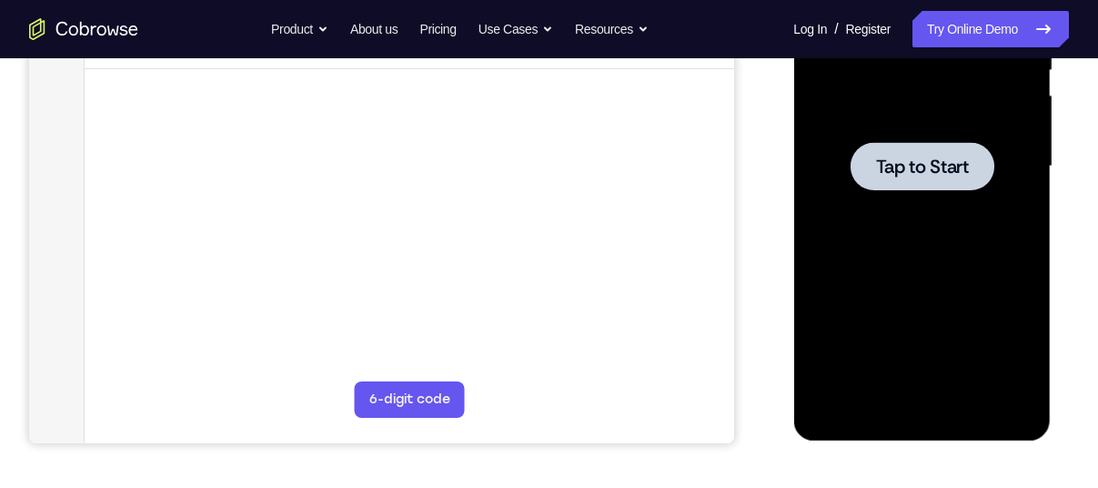
scroll to position [399, 0]
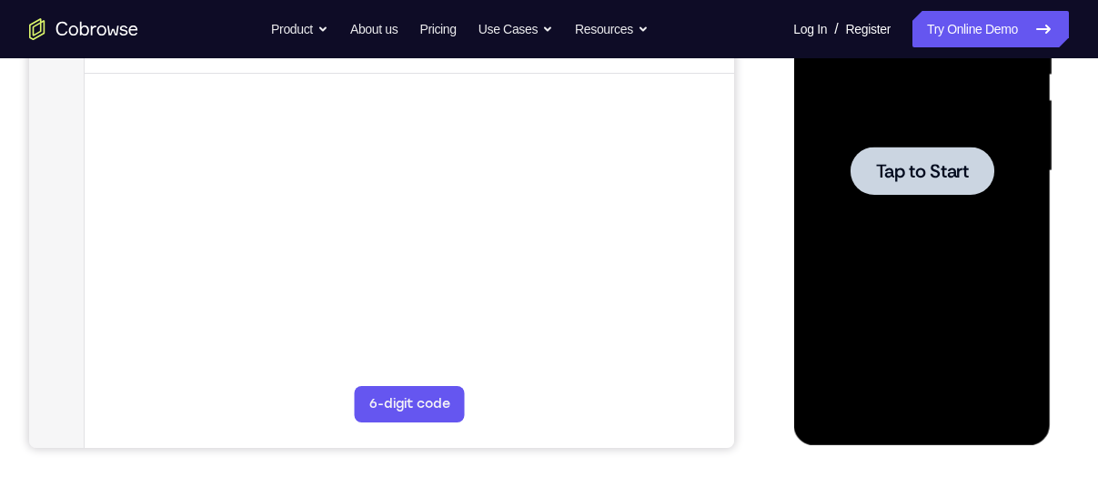
click at [956, 153] on div at bounding box center [922, 170] width 144 height 48
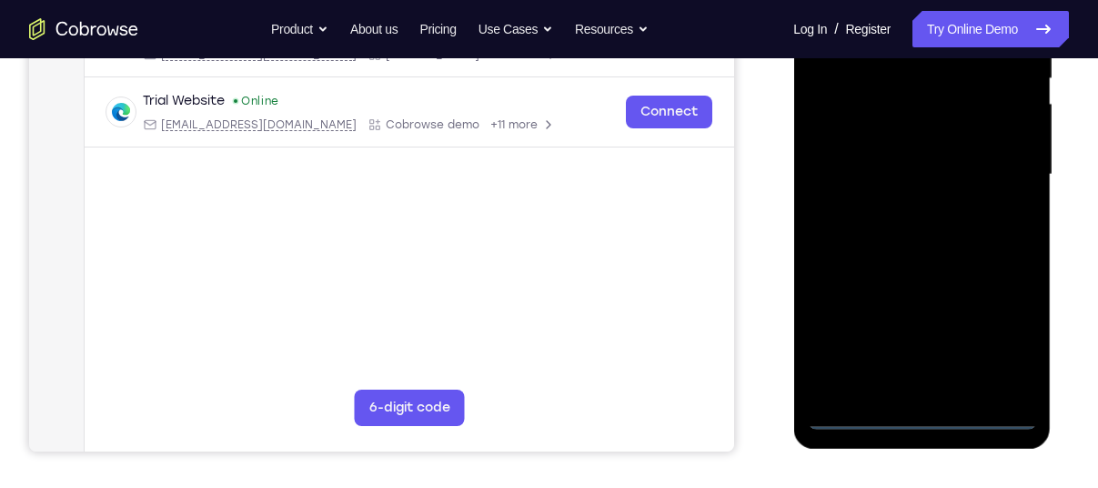
scroll to position [405, 0]
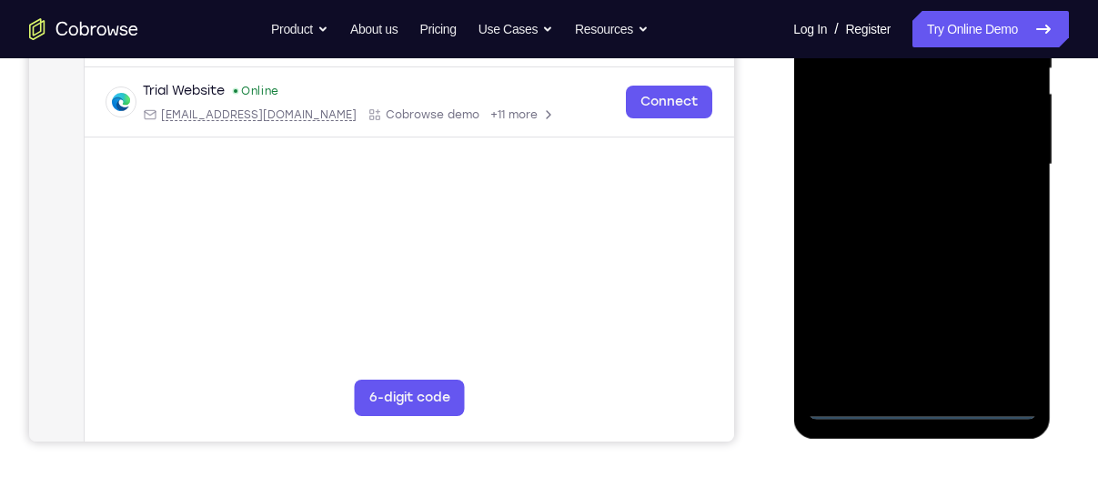
click at [918, 397] on div at bounding box center [921, 164] width 229 height 509
click at [920, 399] on div at bounding box center [921, 164] width 229 height 509
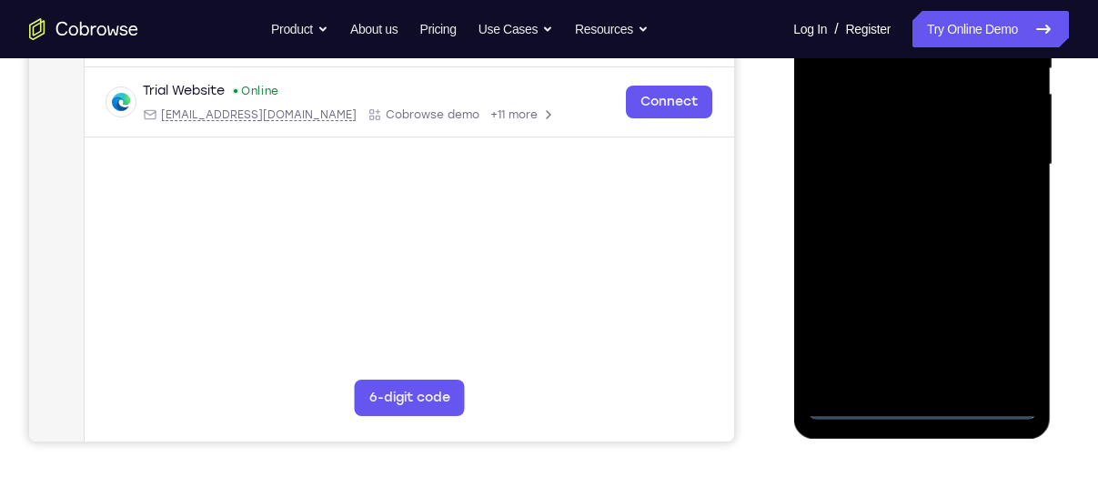
click at [920, 399] on div at bounding box center [921, 164] width 229 height 509
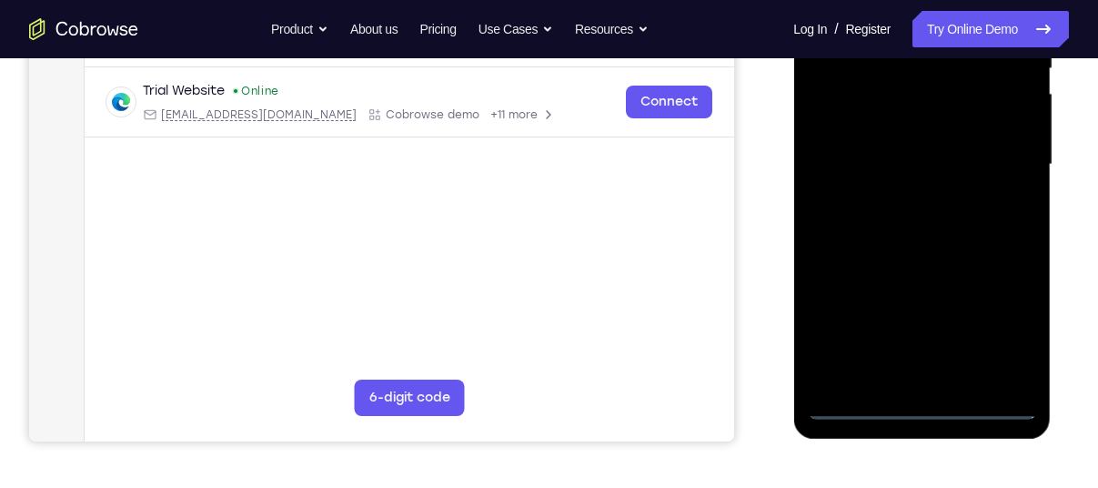
click at [920, 399] on div at bounding box center [921, 164] width 229 height 509
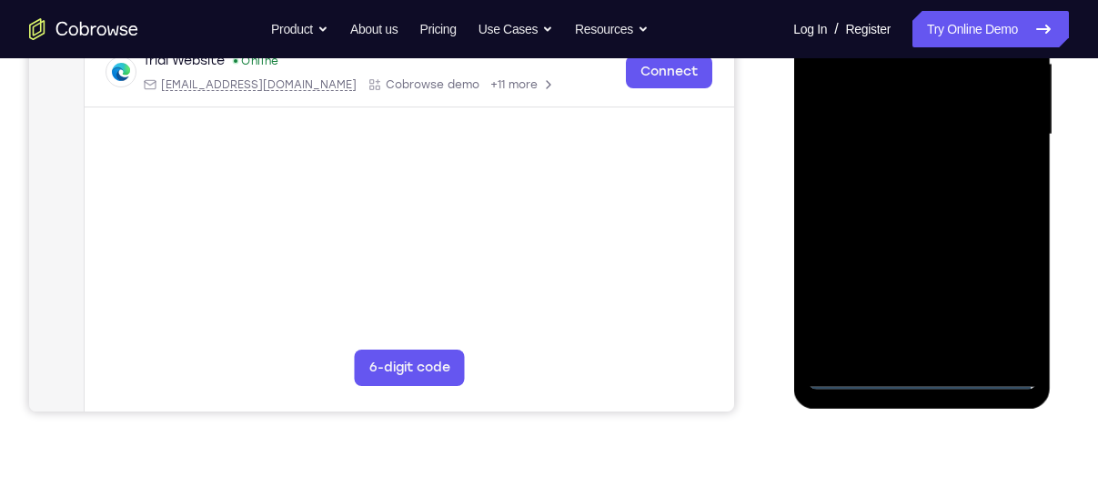
scroll to position [438, 0]
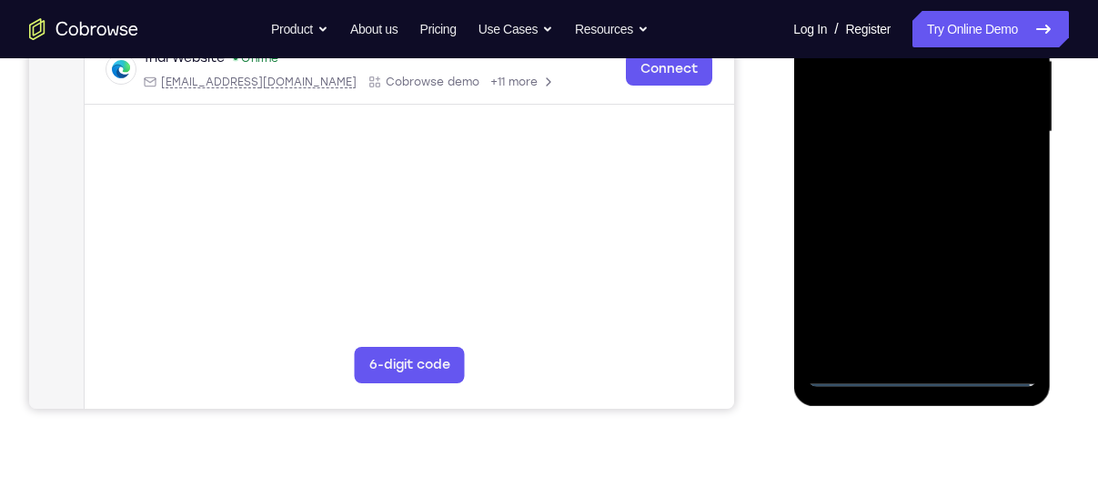
click at [922, 369] on div at bounding box center [921, 131] width 229 height 509
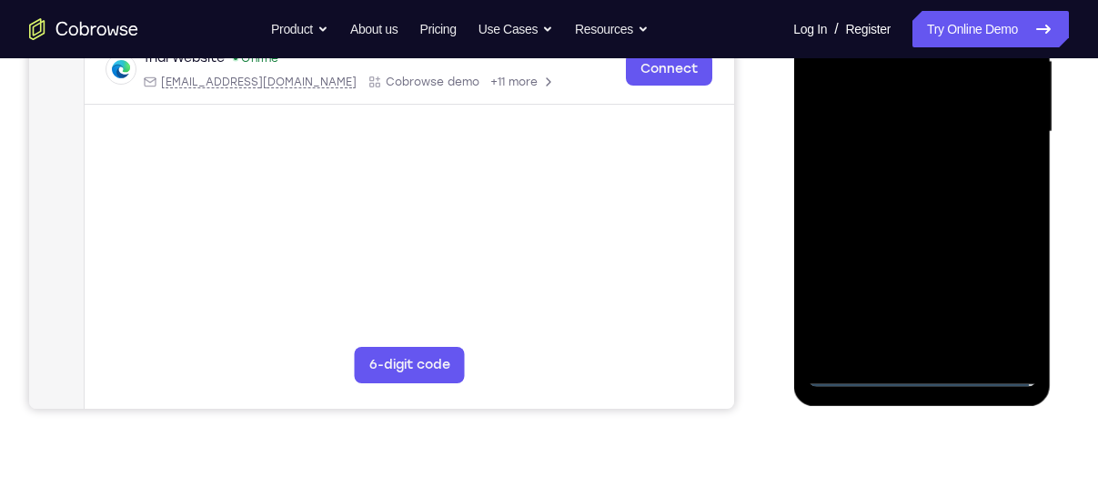
click at [1004, 292] on div at bounding box center [921, 131] width 229 height 509
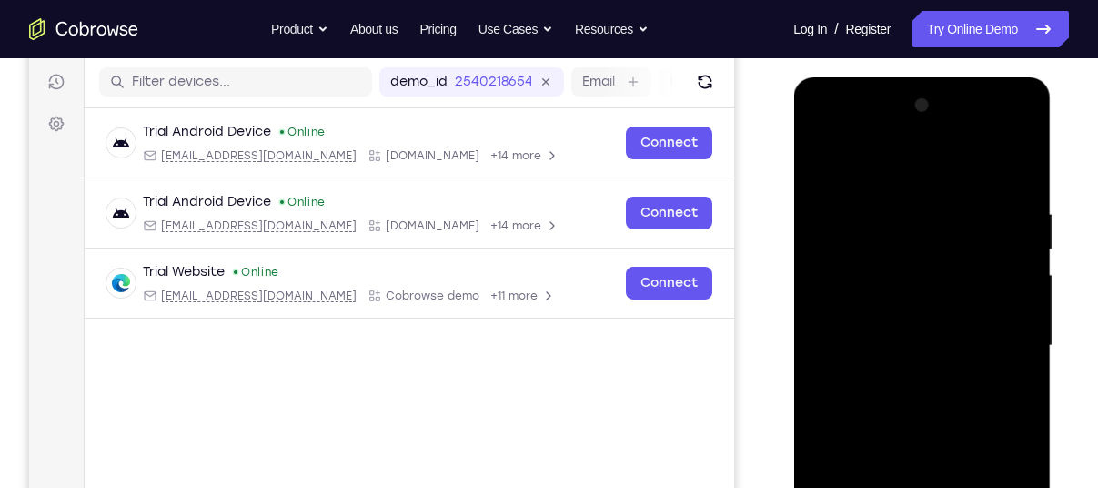
scroll to position [223, 0]
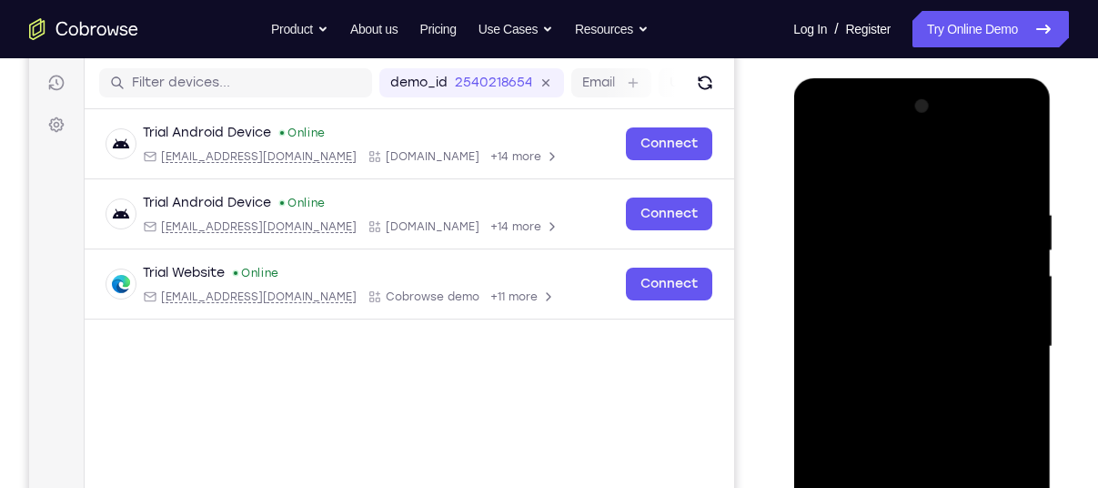
click at [847, 133] on div at bounding box center [921, 346] width 229 height 509
click at [845, 290] on div at bounding box center [921, 346] width 229 height 509
click at [918, 333] on div at bounding box center [921, 346] width 229 height 509
click at [889, 287] on div at bounding box center [921, 346] width 229 height 509
click at [851, 318] on div at bounding box center [921, 346] width 229 height 509
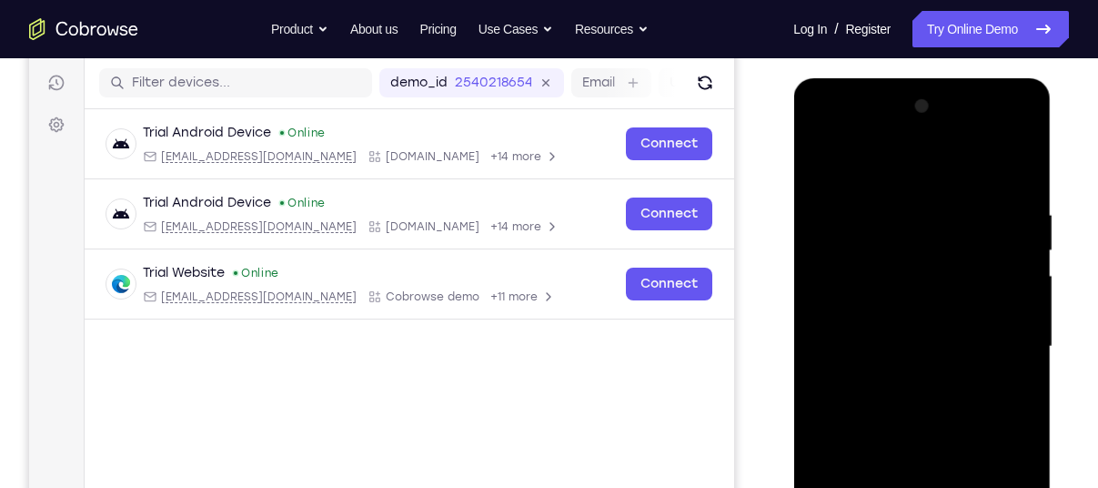
click at [863, 357] on div at bounding box center [921, 346] width 229 height 509
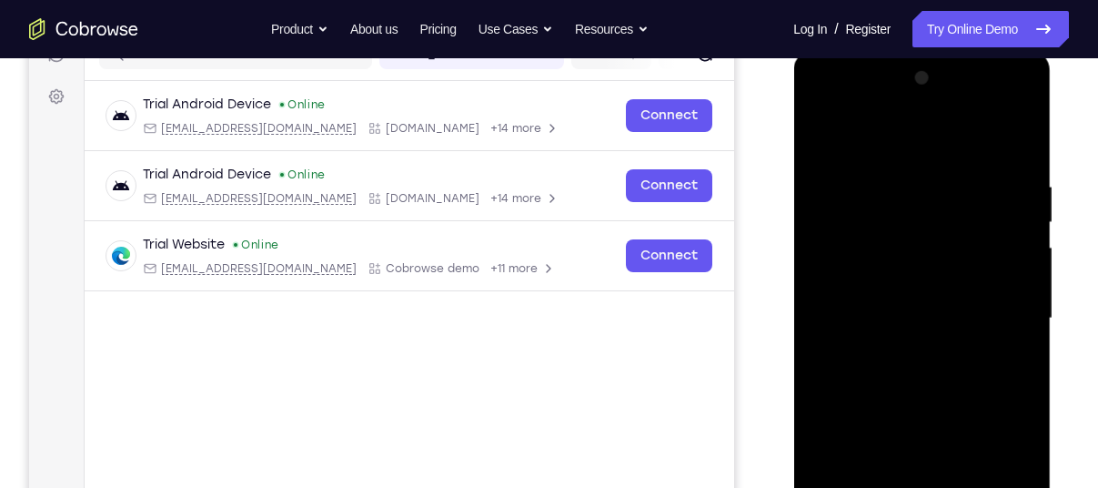
scroll to position [224, 0]
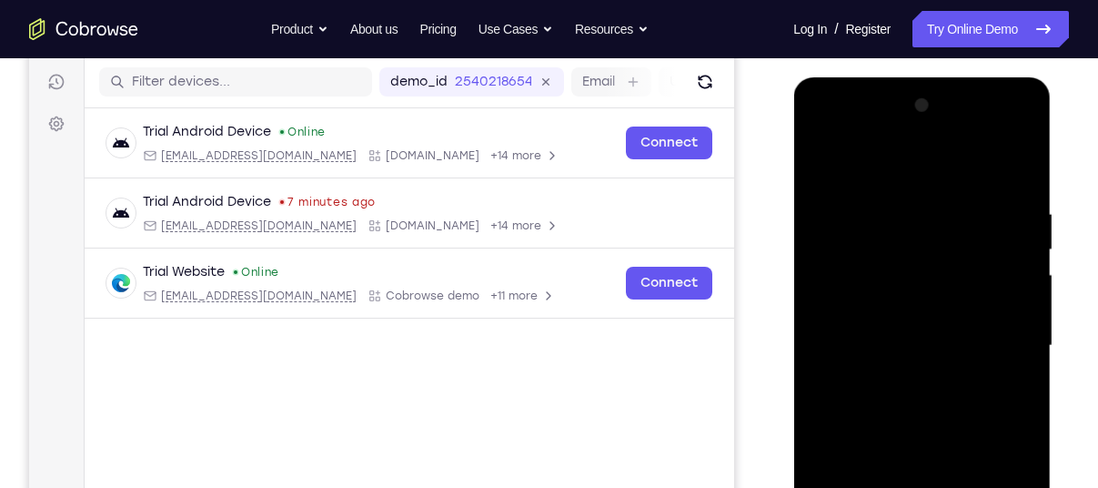
click at [900, 444] on div at bounding box center [921, 345] width 229 height 509
click at [896, 292] on div at bounding box center [921, 345] width 229 height 509
drag, startPoint x: 894, startPoint y: 348, endPoint x: 920, endPoint y: 351, distance: 25.6
click at [920, 351] on div at bounding box center [921, 345] width 229 height 509
drag, startPoint x: 923, startPoint y: 368, endPoint x: 914, endPoint y: 177, distance: 191.3
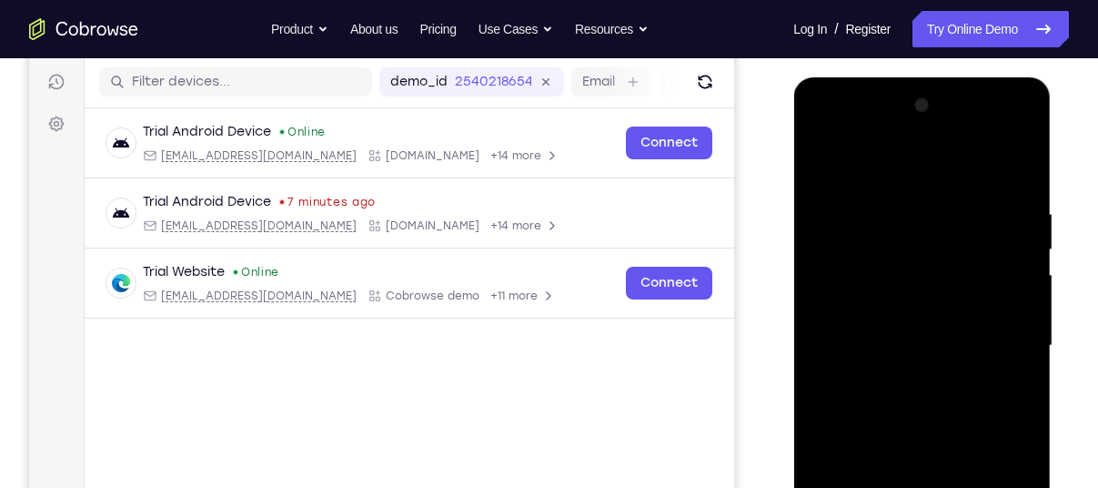
click at [914, 177] on div at bounding box center [921, 345] width 229 height 509
click at [922, 381] on div at bounding box center [921, 345] width 229 height 509
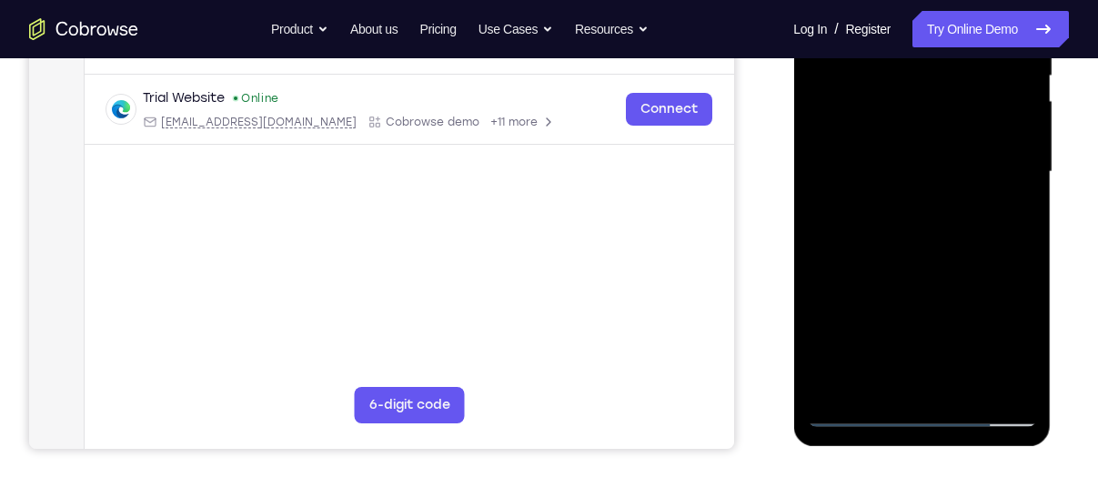
scroll to position [399, 0]
click at [916, 374] on div at bounding box center [921, 170] width 229 height 509
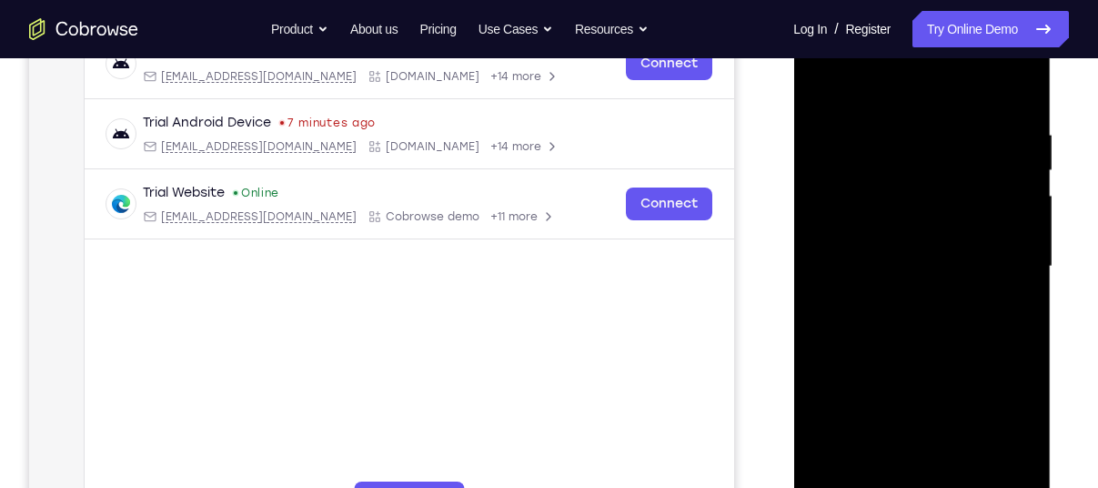
scroll to position [302, 0]
click at [865, 257] on div at bounding box center [921, 267] width 229 height 509
click at [893, 463] on div at bounding box center [921, 267] width 229 height 509
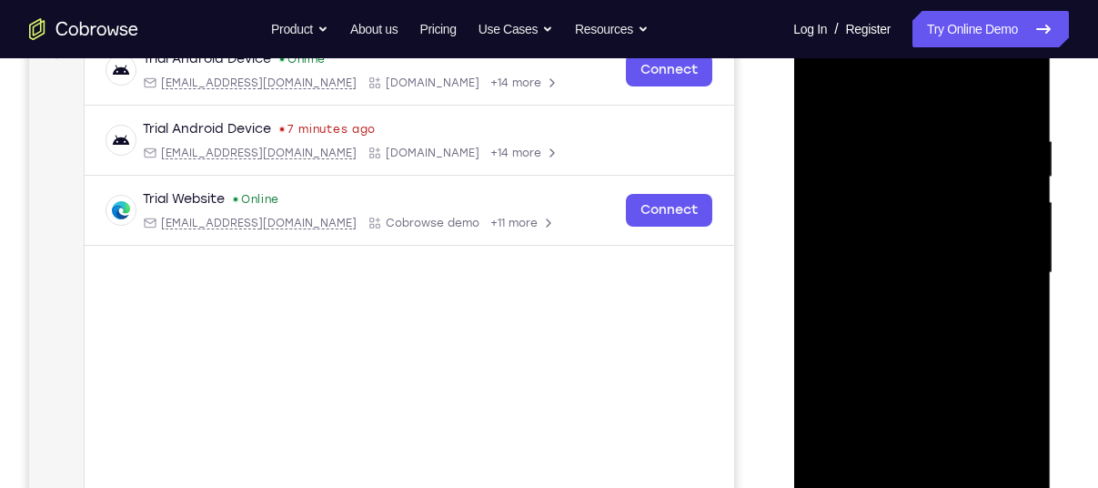
scroll to position [281, 0]
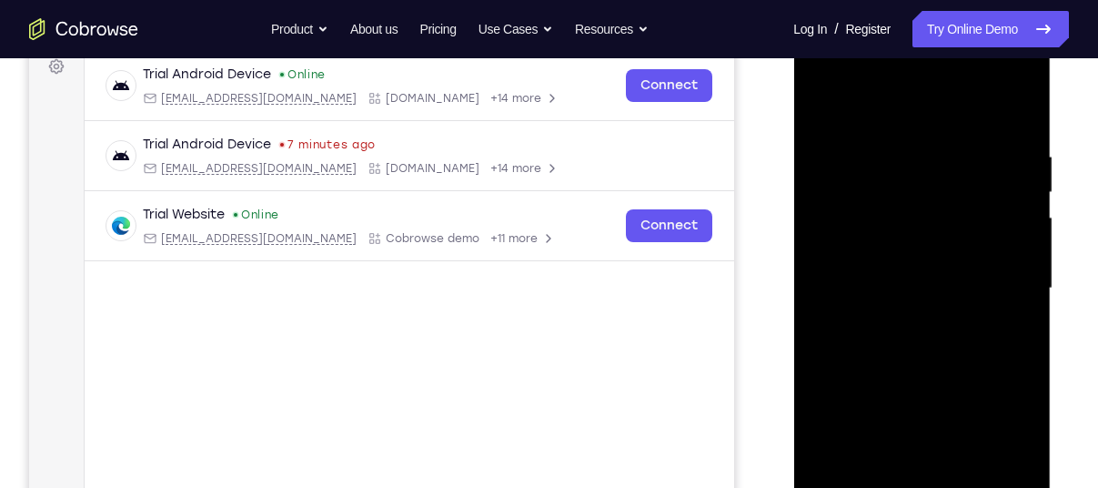
drag, startPoint x: 919, startPoint y: 322, endPoint x: 909, endPoint y: 197, distance: 125.0
click at [909, 197] on div at bounding box center [921, 288] width 229 height 509
click at [1000, 72] on div at bounding box center [921, 288] width 229 height 509
click at [900, 109] on div at bounding box center [921, 288] width 229 height 509
click at [1008, 292] on div at bounding box center [921, 288] width 229 height 509
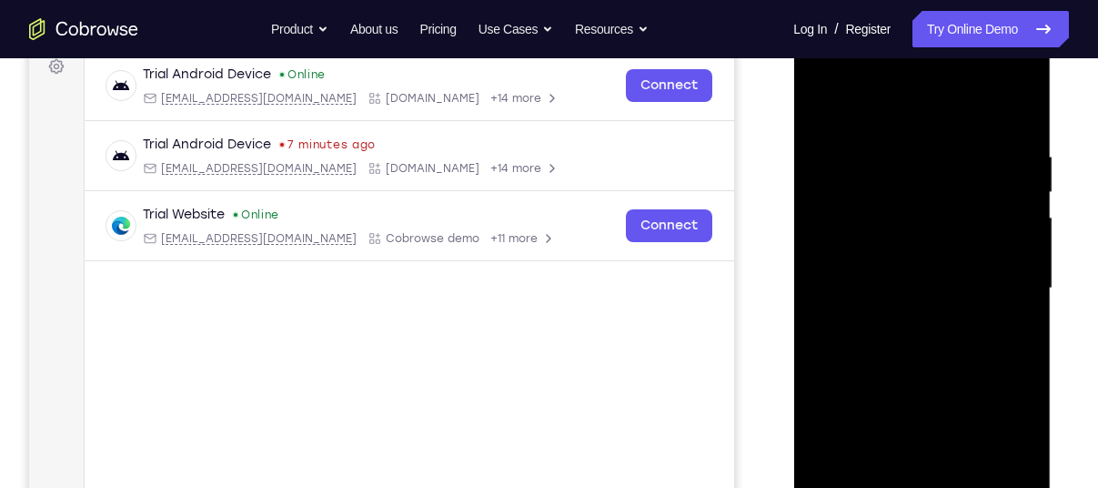
click at [906, 318] on div at bounding box center [921, 288] width 229 height 509
click at [896, 373] on div at bounding box center [921, 288] width 229 height 509
click at [882, 318] on div at bounding box center [921, 288] width 229 height 509
click at [904, 228] on div at bounding box center [921, 288] width 229 height 509
click at [929, 204] on div at bounding box center [921, 288] width 229 height 509
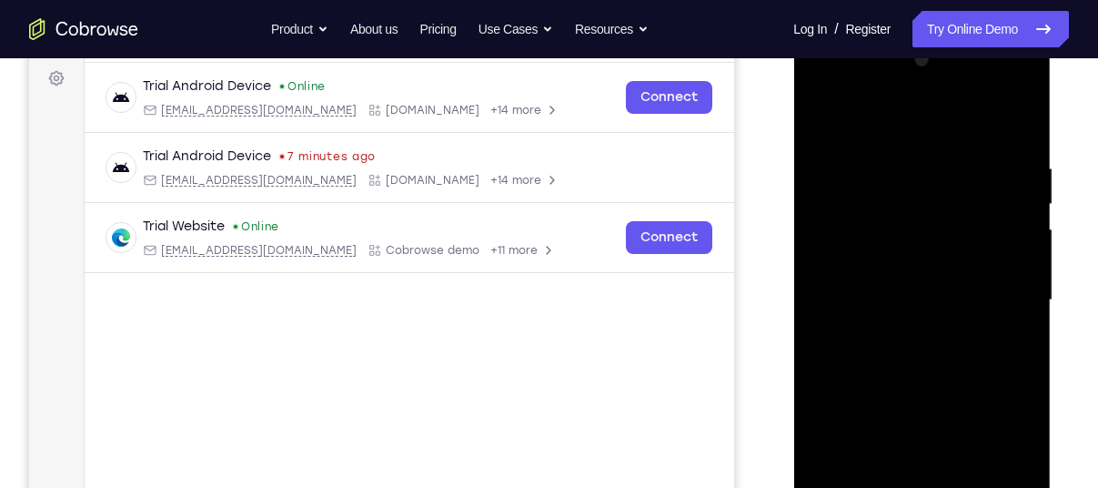
scroll to position [265, 0]
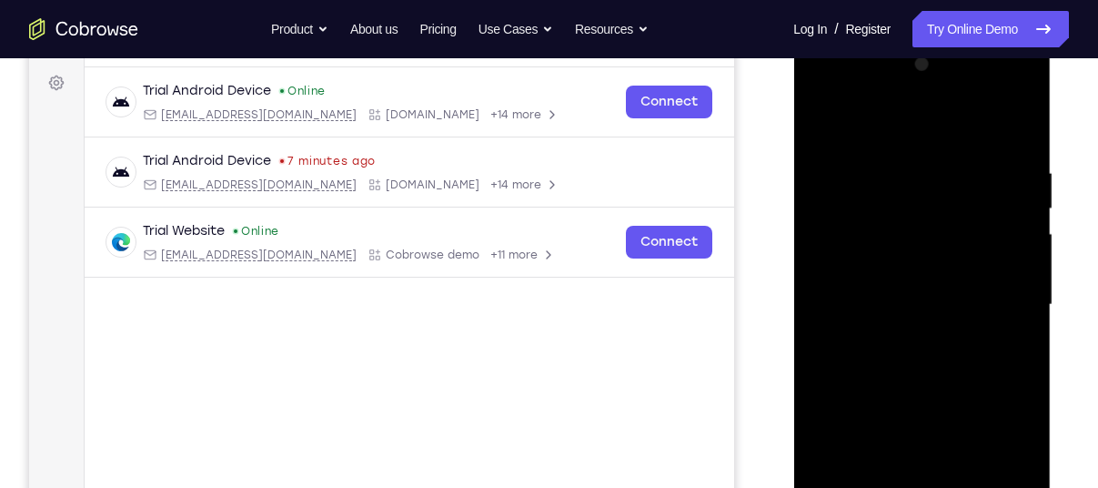
click at [954, 218] on div at bounding box center [921, 304] width 229 height 509
click at [894, 163] on div at bounding box center [921, 304] width 229 height 509
click at [913, 385] on div at bounding box center [921, 304] width 229 height 509
click at [911, 150] on div at bounding box center [921, 304] width 229 height 509
click at [1015, 199] on div at bounding box center [921, 304] width 229 height 509
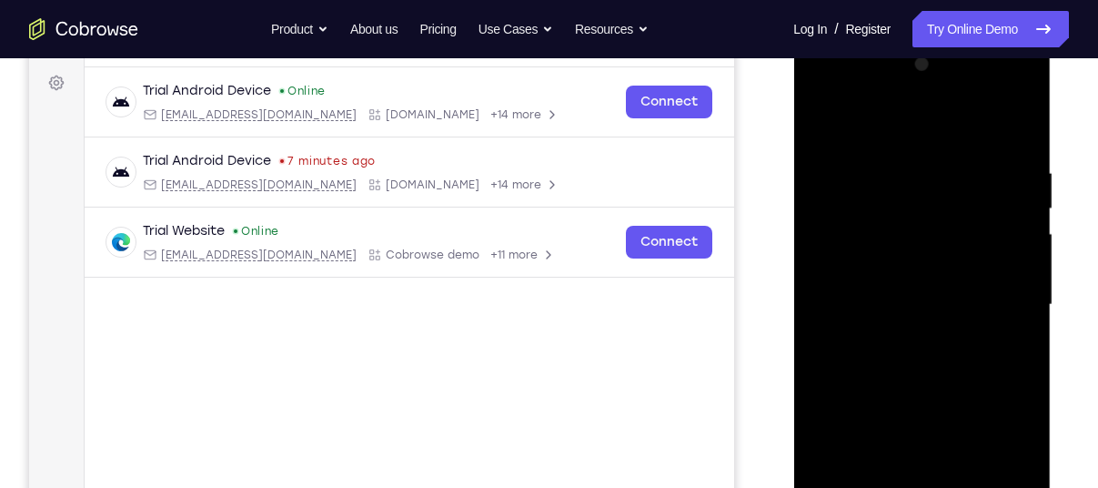
click at [1029, 227] on div at bounding box center [921, 304] width 229 height 509
click at [1029, 233] on div at bounding box center [921, 304] width 229 height 509
click at [1029, 235] on div at bounding box center [921, 304] width 229 height 509
drag, startPoint x: 1024, startPoint y: 241, endPoint x: 883, endPoint y: 268, distance: 143.6
click at [883, 268] on div at bounding box center [921, 304] width 229 height 509
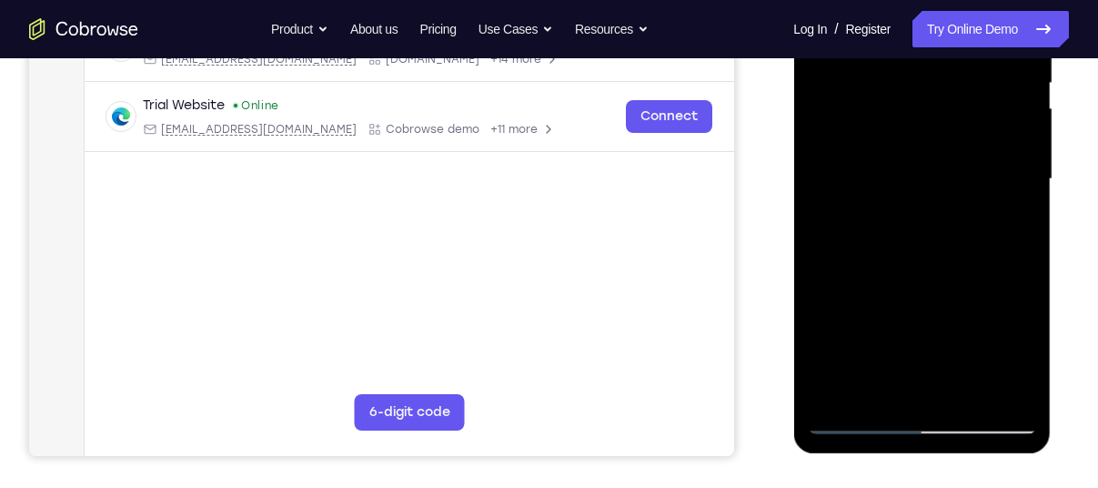
scroll to position [405, 0]
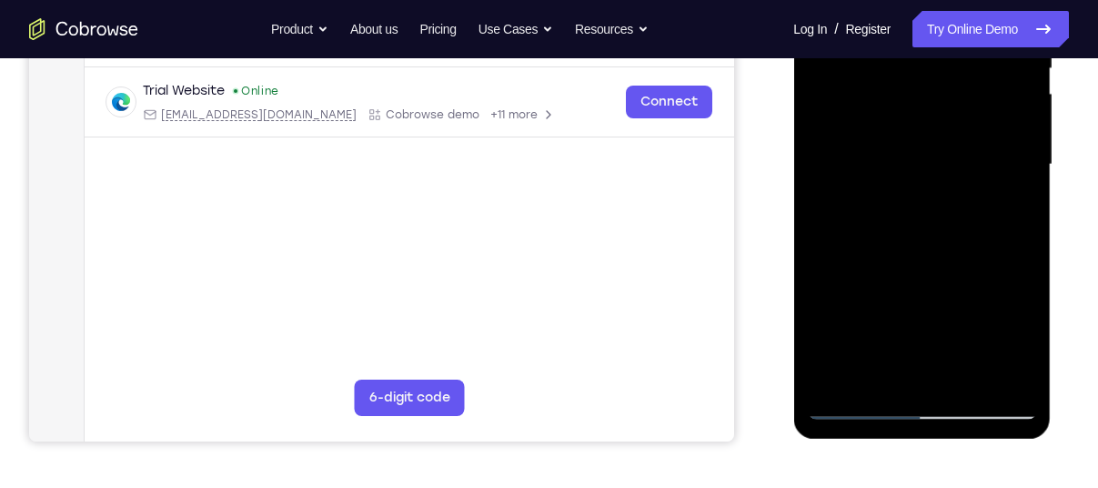
click at [990, 369] on div at bounding box center [921, 164] width 229 height 509
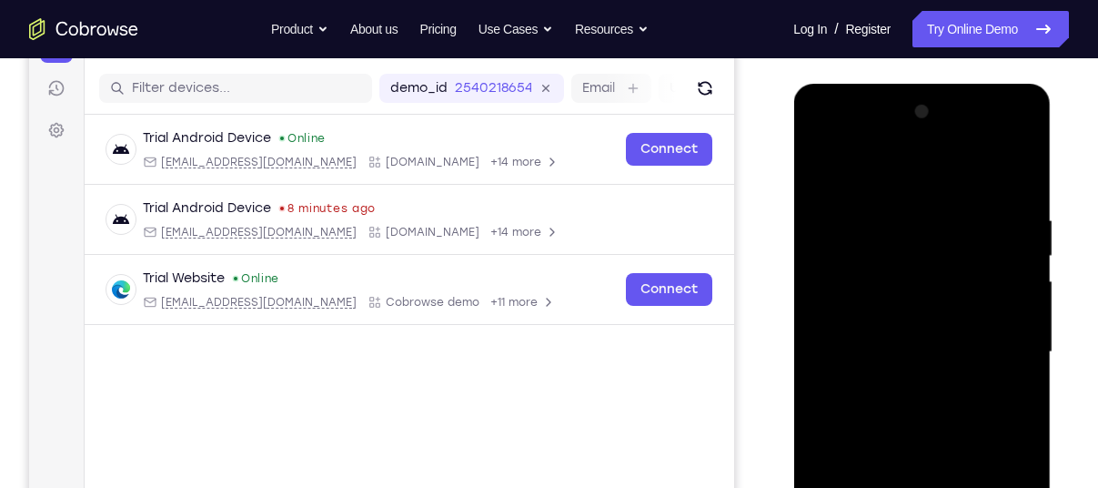
scroll to position [223, 0]
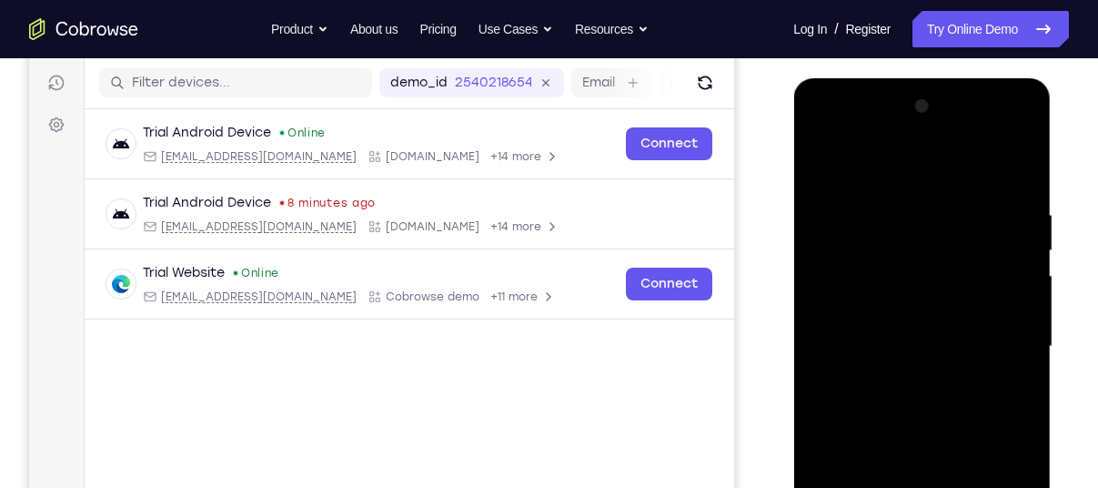
drag, startPoint x: 1013, startPoint y: 241, endPoint x: 782, endPoint y: 253, distance: 230.5
click at [793, 253] on html "Online web based iOS Simulators and Android Emulators. Run iPhone, iPad, Mobile…" at bounding box center [922, 351] width 259 height 546
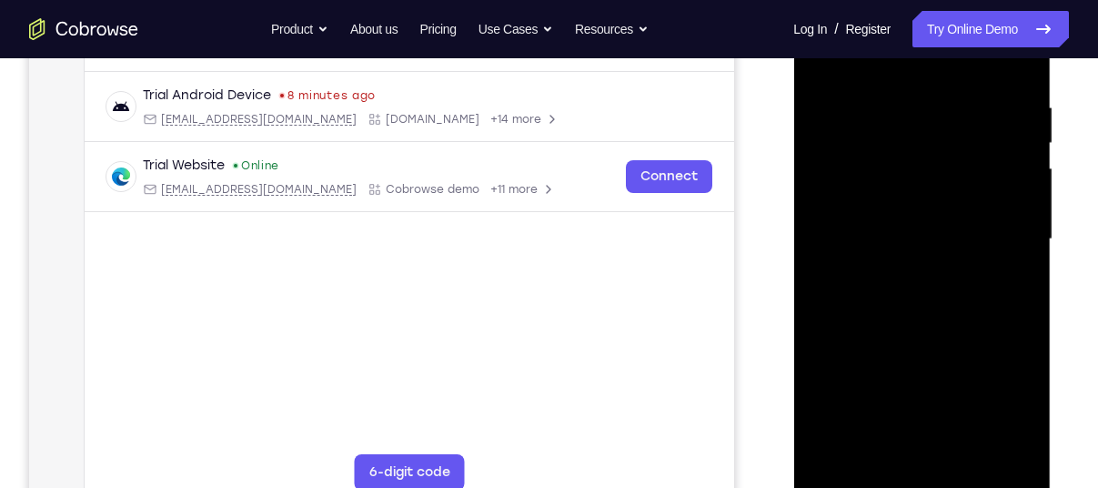
scroll to position [313, 0]
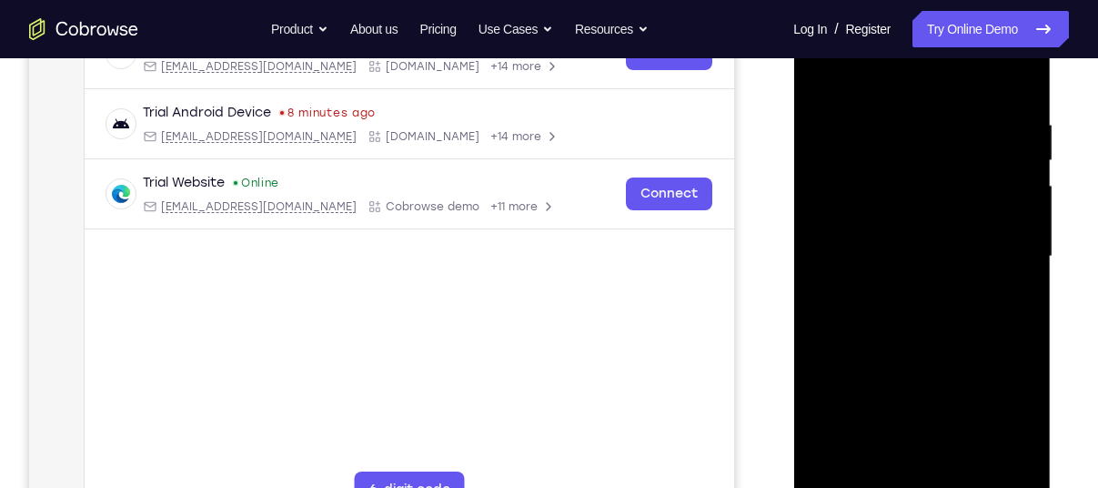
drag, startPoint x: 1007, startPoint y: 292, endPoint x: 816, endPoint y: 280, distance: 191.4
click at [816, 280] on div at bounding box center [921, 256] width 229 height 509
drag, startPoint x: 1016, startPoint y: 252, endPoint x: 798, endPoint y: 218, distance: 220.9
click at [798, 218] on div at bounding box center [921, 259] width 257 height 542
drag, startPoint x: 1024, startPoint y: 228, endPoint x: 800, endPoint y: 247, distance: 224.6
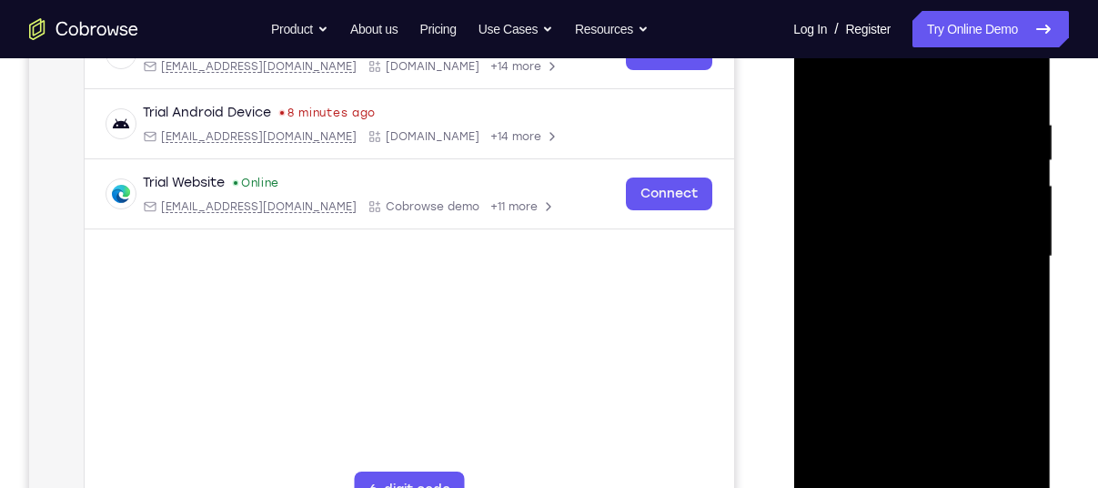
click at [800, 247] on div at bounding box center [921, 259] width 257 height 542
drag, startPoint x: 1016, startPoint y: 256, endPoint x: 834, endPoint y: 267, distance: 182.3
click at [834, 267] on div at bounding box center [921, 256] width 229 height 509
click at [1005, 175] on div at bounding box center [921, 256] width 229 height 509
click at [1015, 76] on div at bounding box center [921, 256] width 229 height 509
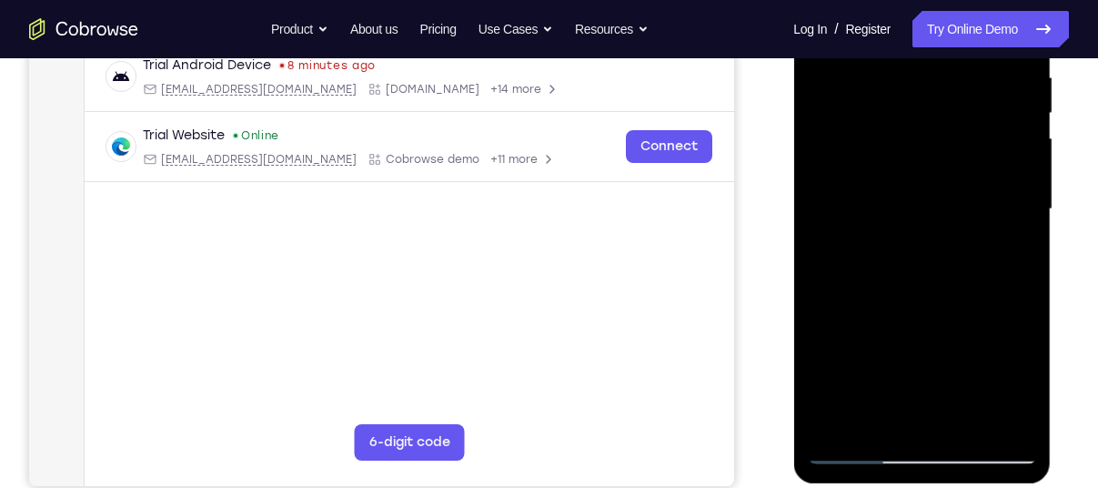
scroll to position [358, 0]
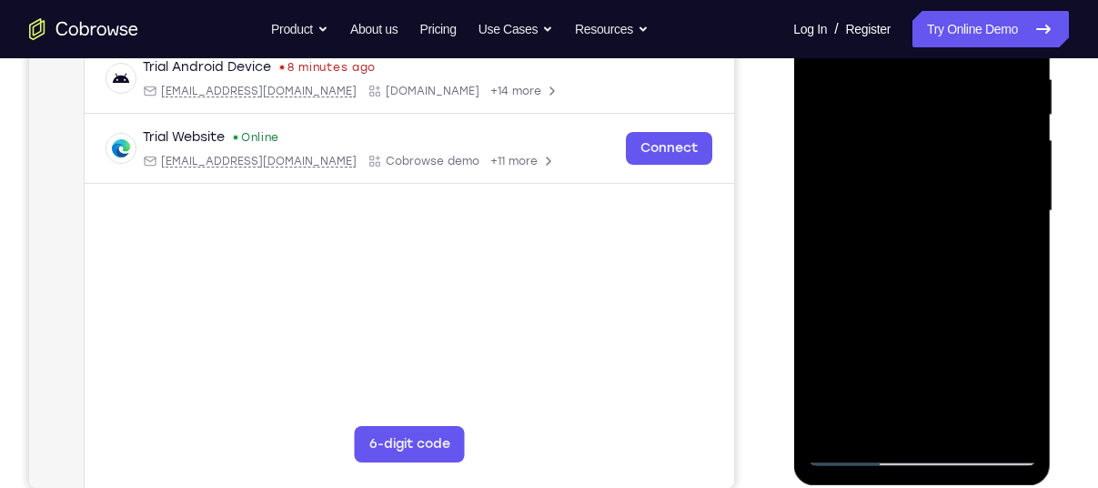
drag, startPoint x: 907, startPoint y: 191, endPoint x: 893, endPoint y: 83, distance: 109.1
click at [893, 83] on div at bounding box center [921, 210] width 229 height 509
click at [968, 422] on div at bounding box center [921, 210] width 229 height 509
click at [914, 298] on div at bounding box center [921, 210] width 229 height 509
click at [987, 239] on div at bounding box center [921, 210] width 229 height 509
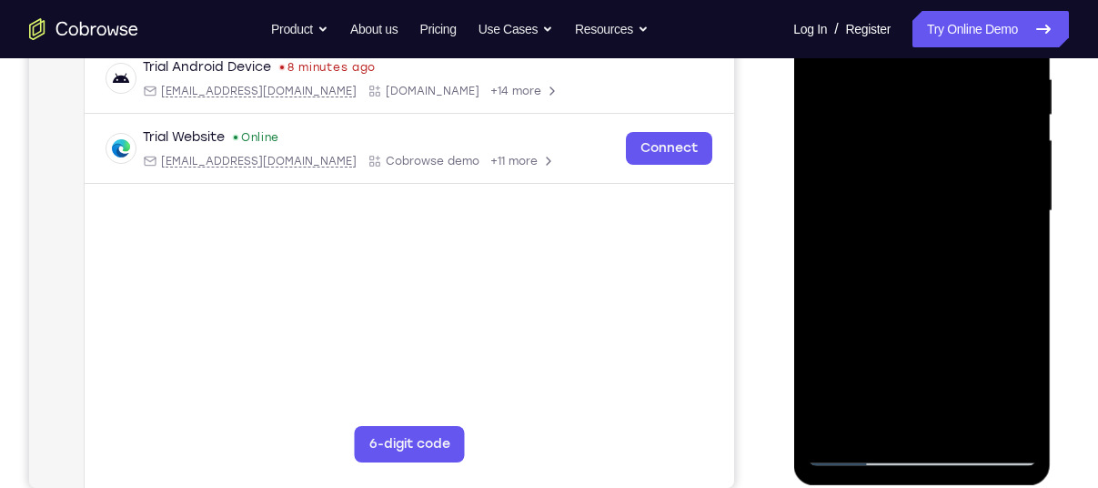
click at [898, 196] on div at bounding box center [921, 210] width 229 height 509
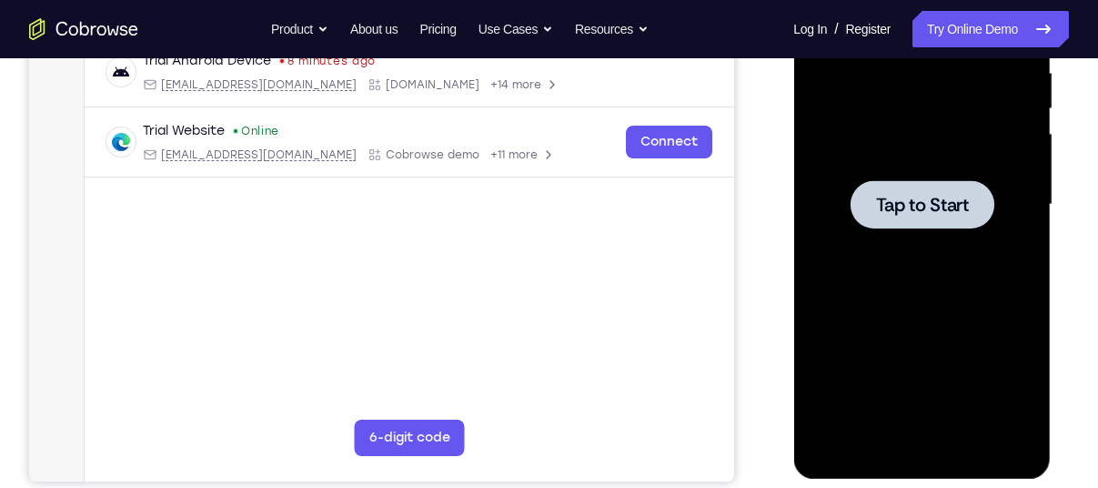
scroll to position [296, 0]
